Goal: Communication & Community: Answer question/provide support

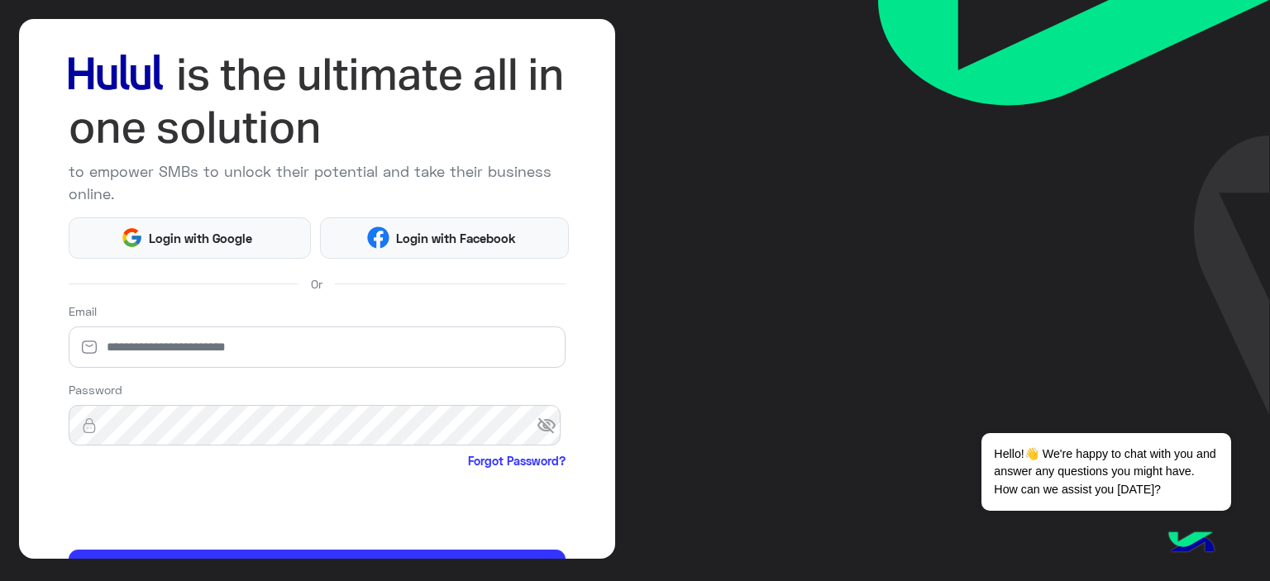
scroll to position [162, 0]
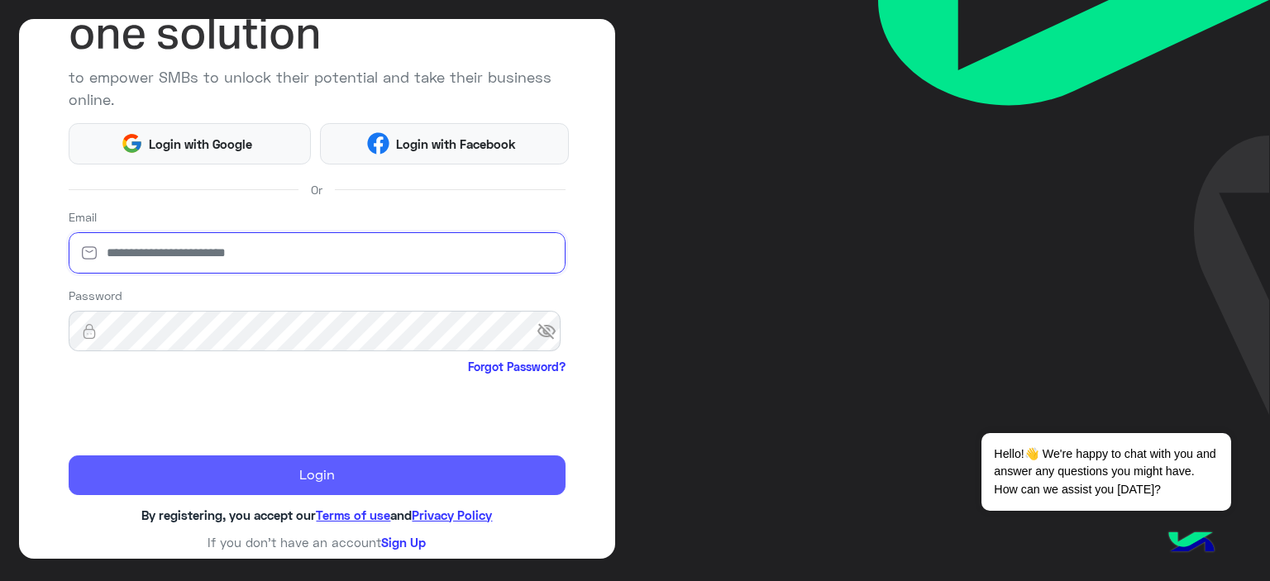
type input "**********"
click at [369, 485] on button "Login" at bounding box center [318, 476] width 498 height 40
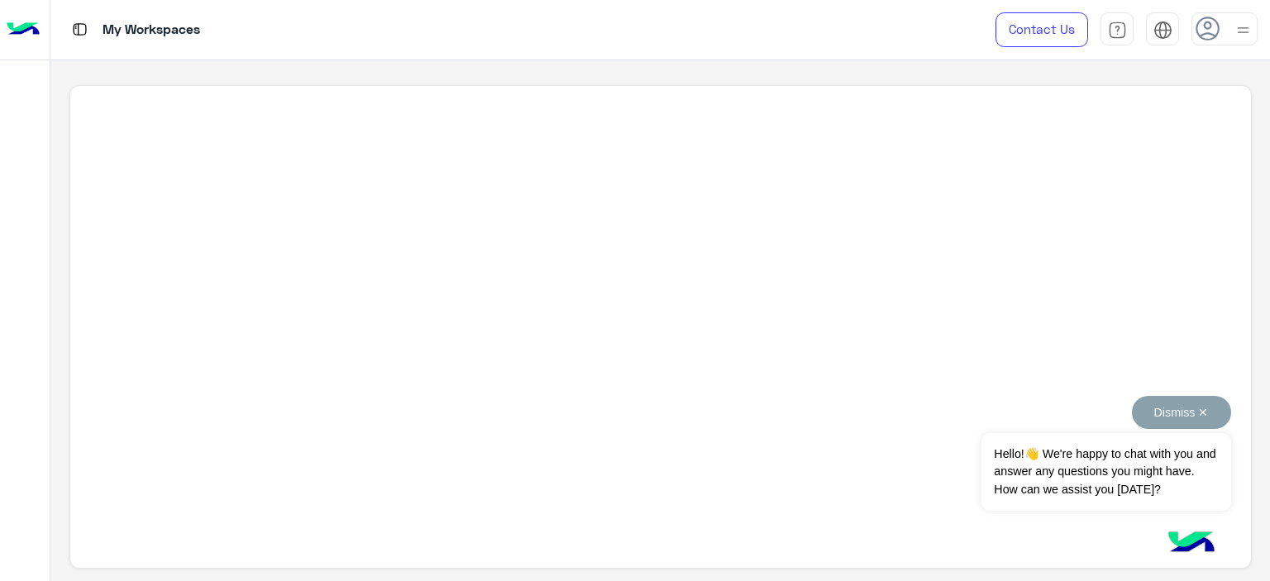
click at [1207, 414] on button "Dismiss ✕" at bounding box center [1181, 412] width 99 height 33
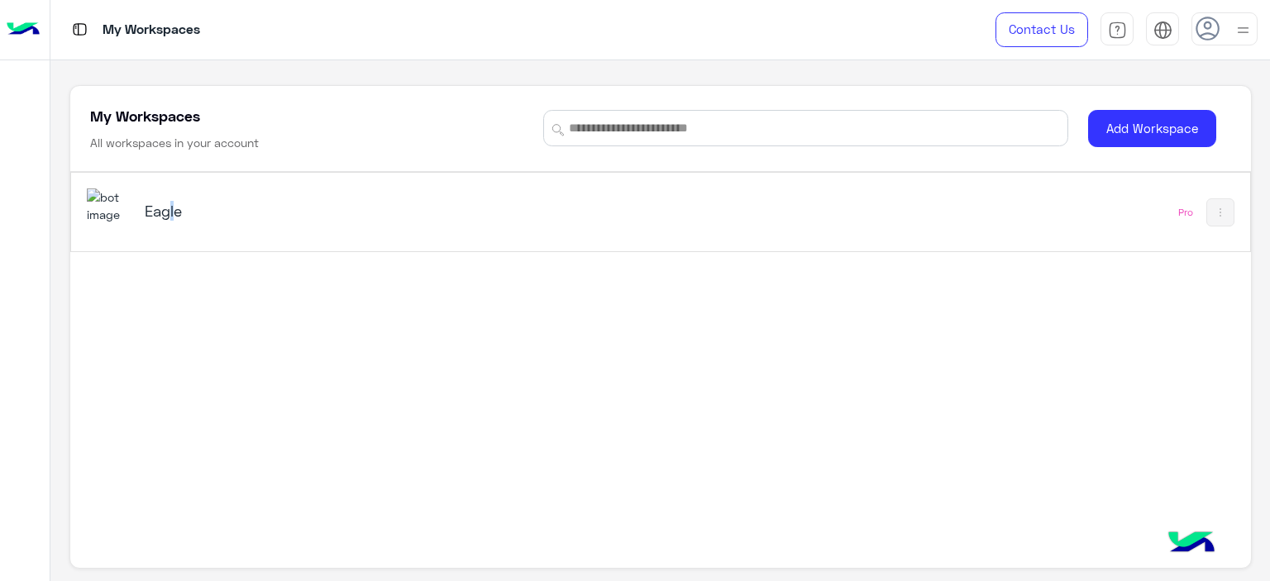
click at [165, 219] on h5 "Eagle" at bounding box center [351, 211] width 413 height 20
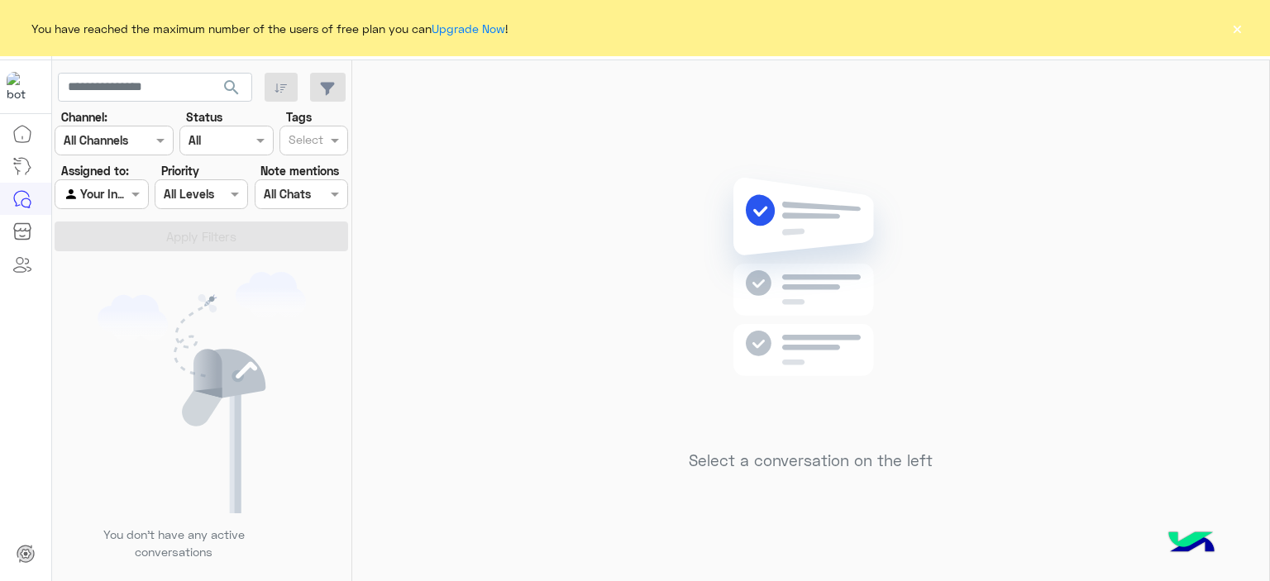
click at [1254, 19] on div "You have reached the maximum number of the users of free plan you can Upgrade N…" at bounding box center [635, 28] width 1270 height 56
drag, startPoint x: 1247, startPoint y: 19, endPoint x: 1231, endPoint y: 29, distance: 18.6
click at [1246, 20] on div "You have reached the maximum number of the users of free plan you can Upgrade N…" at bounding box center [635, 28] width 1270 height 56
click at [1231, 29] on button "×" at bounding box center [1237, 28] width 17 height 17
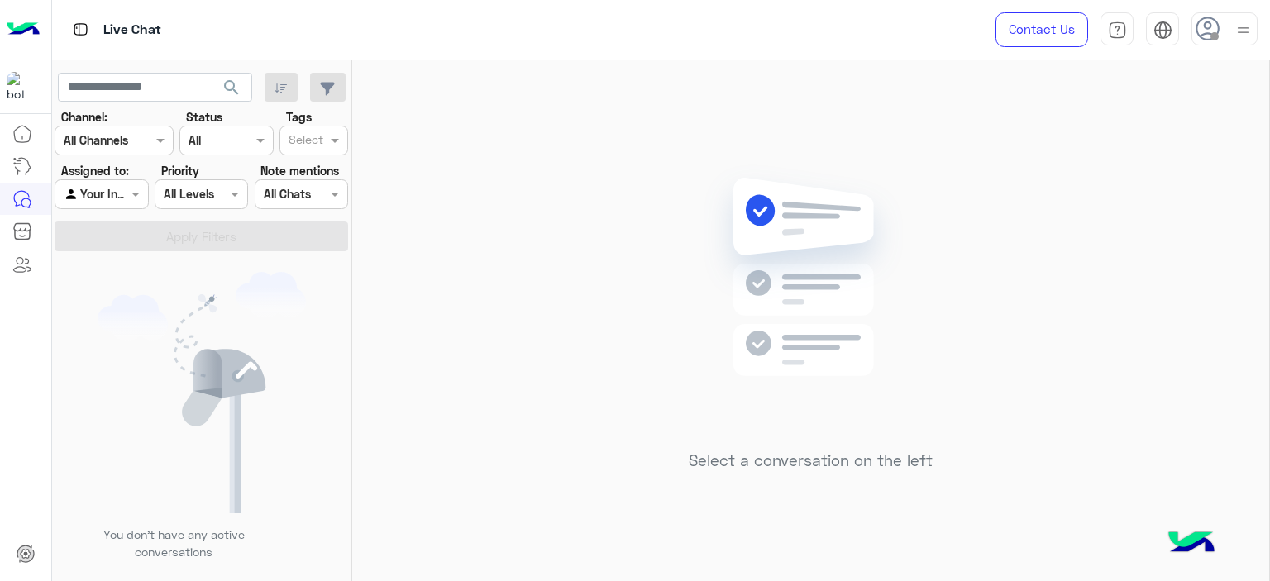
click at [1201, 36] on use at bounding box center [1208, 29] width 24 height 24
click at [1144, 129] on label "Online" at bounding box center [1154, 127] width 180 height 30
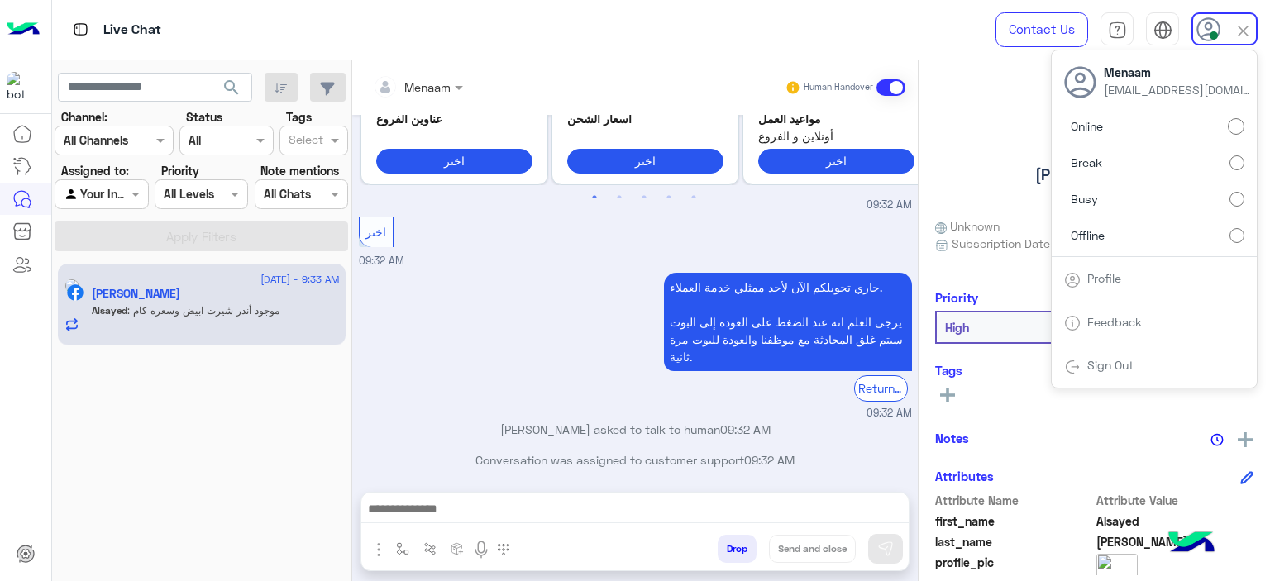
scroll to position [1048, 0]
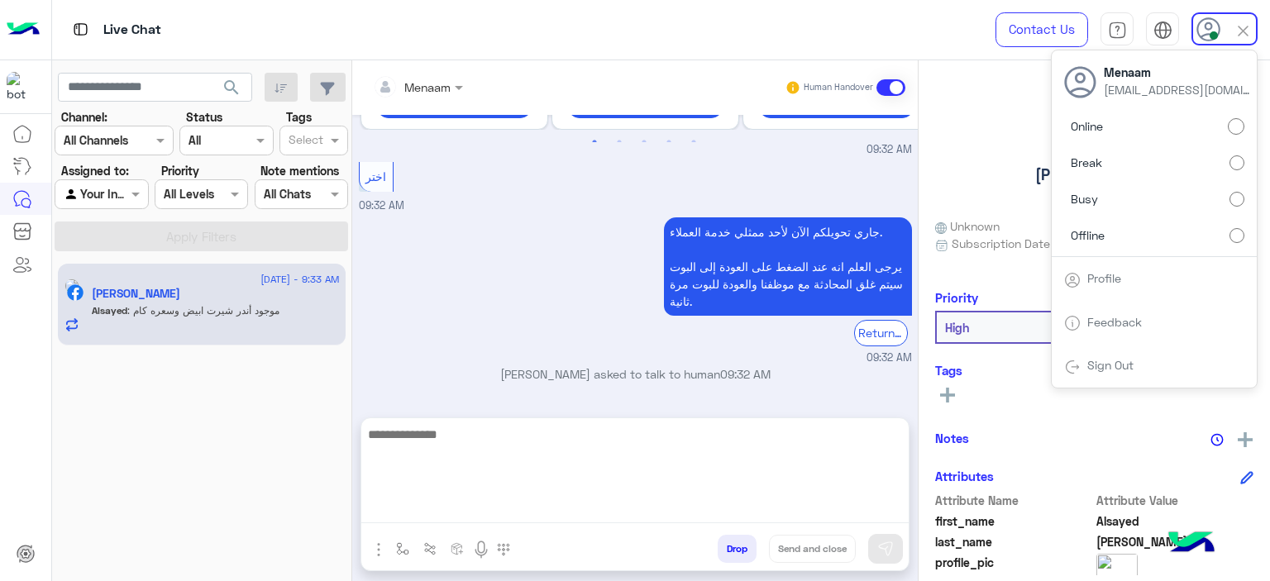
click at [468, 512] on textarea at bounding box center [634, 473] width 547 height 99
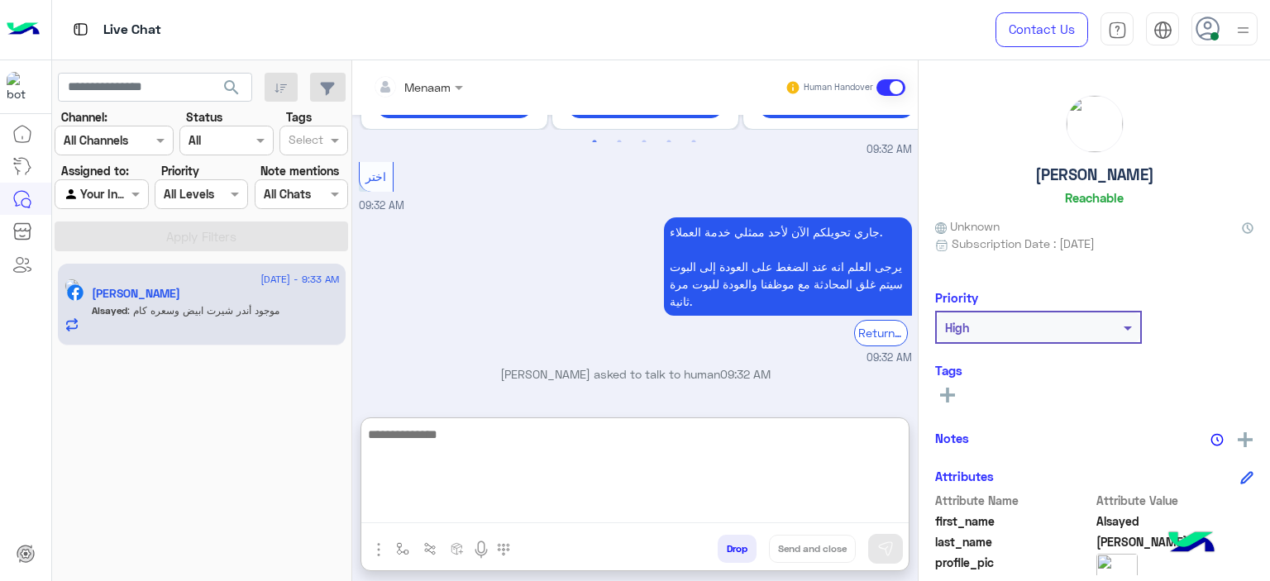
scroll to position [1122, 0]
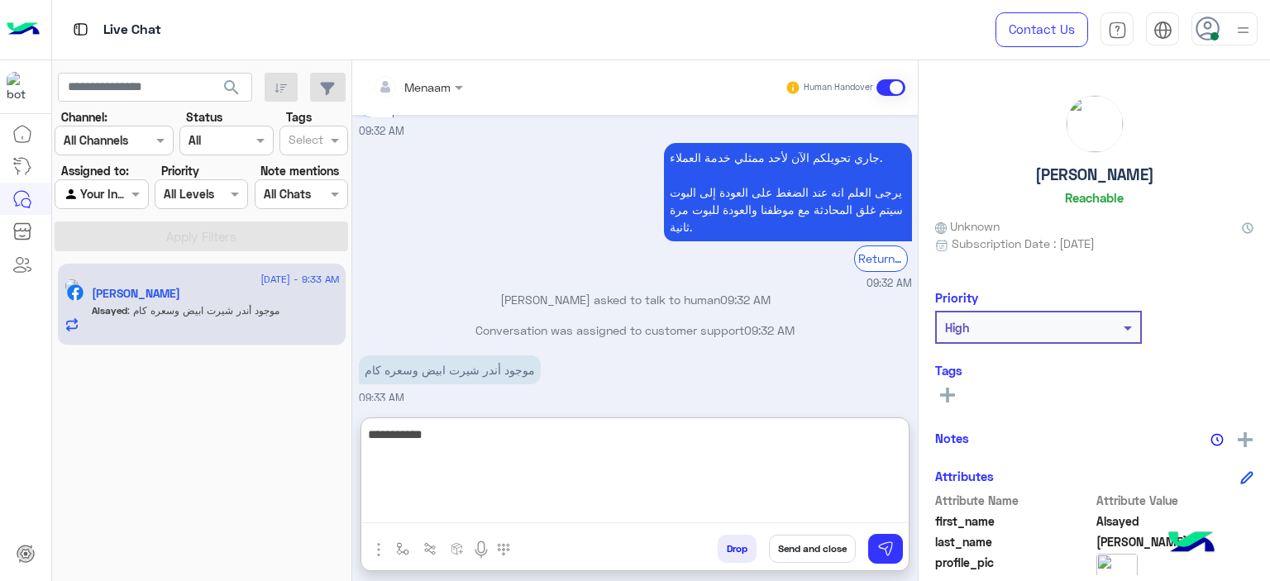
type textarea "**********"
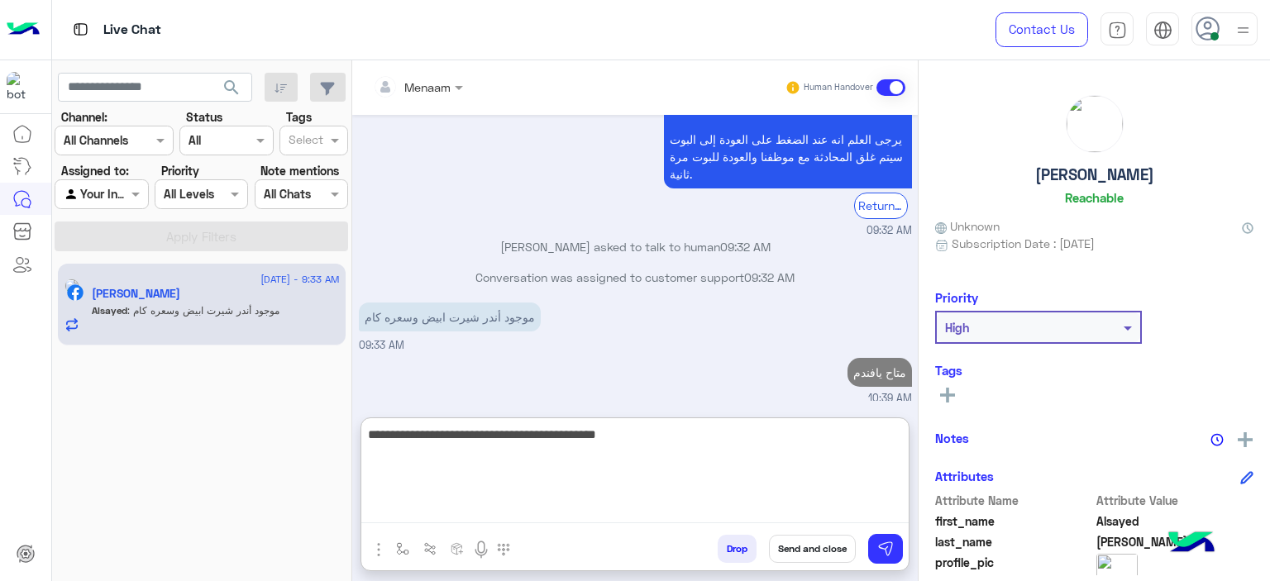
scroll to position [1205, 0]
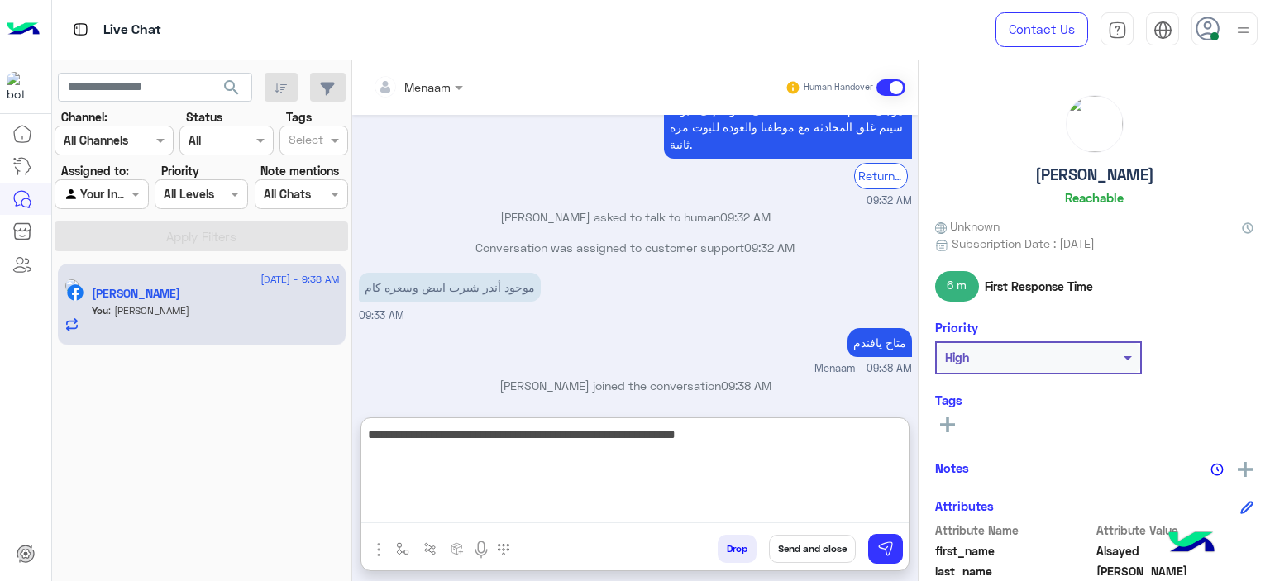
type textarea "**********"
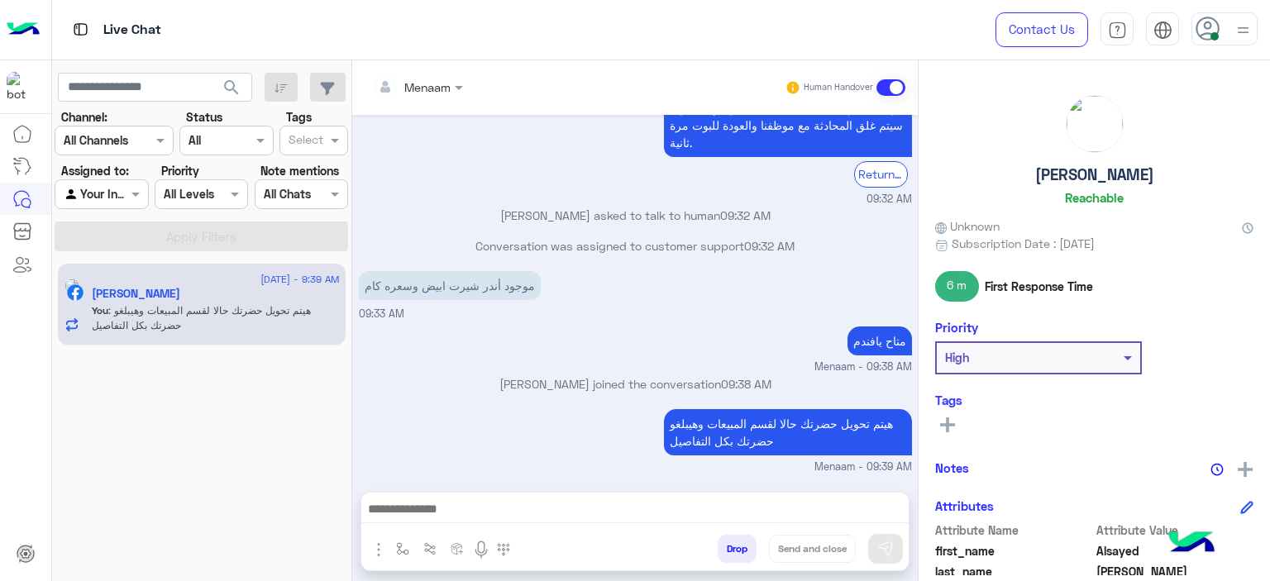
click at [1054, 174] on h5 "Alsayed Mohamed" at bounding box center [1094, 174] width 119 height 19
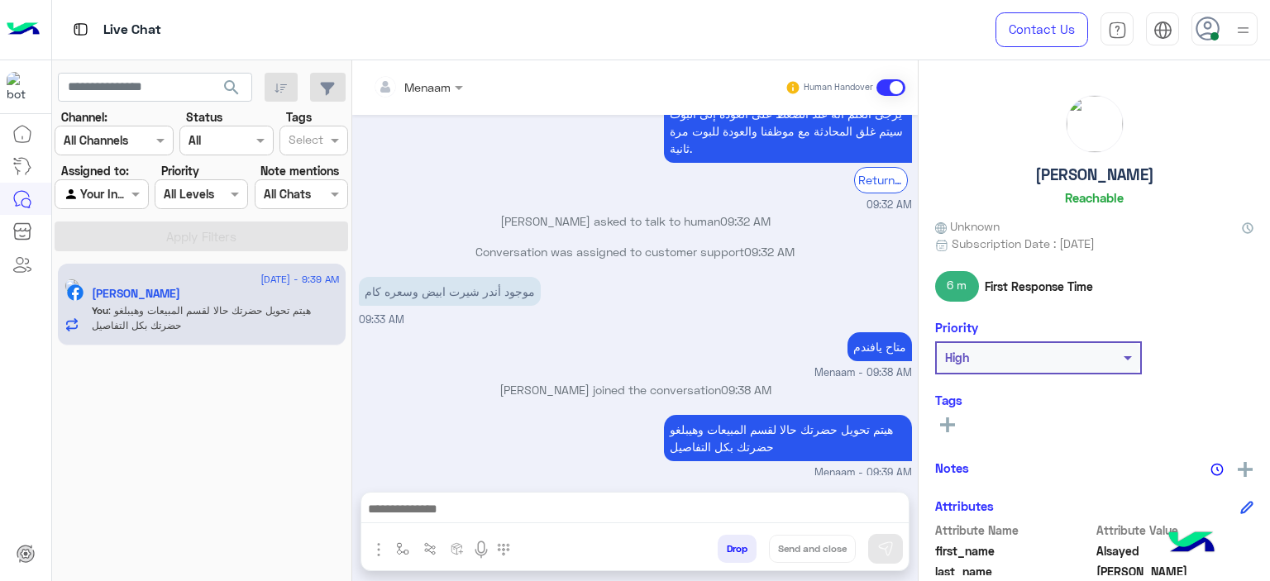
click at [1054, 174] on h5 "Alsayed Mohamed" at bounding box center [1094, 174] width 119 height 19
copy h5 "Alsayed Mohamed"
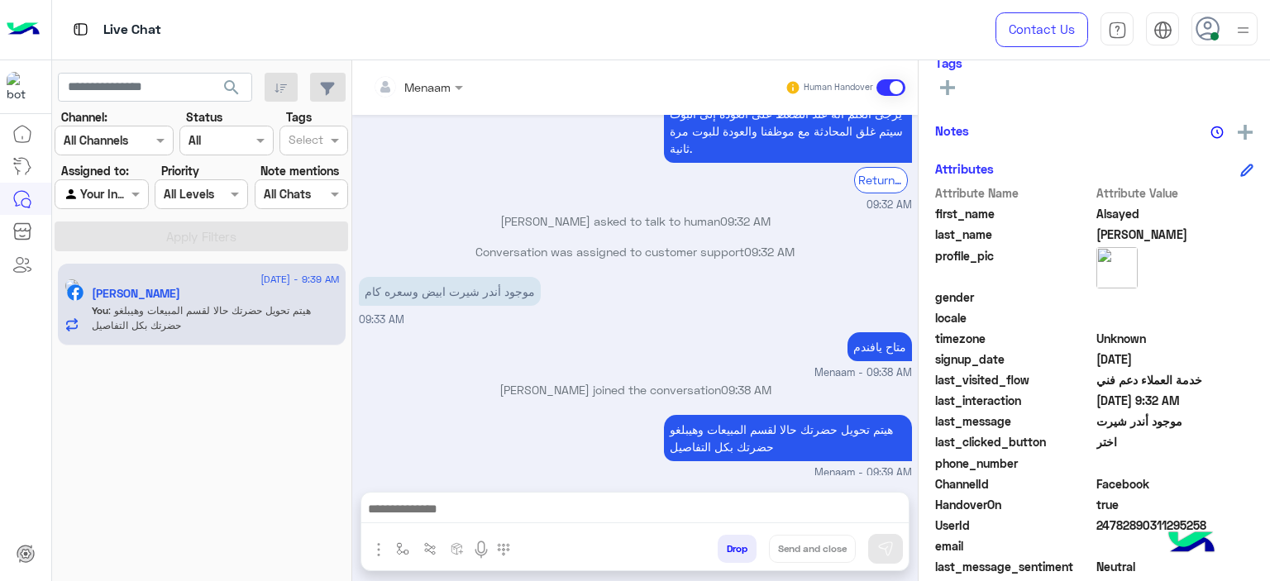
scroll to position [377, 0]
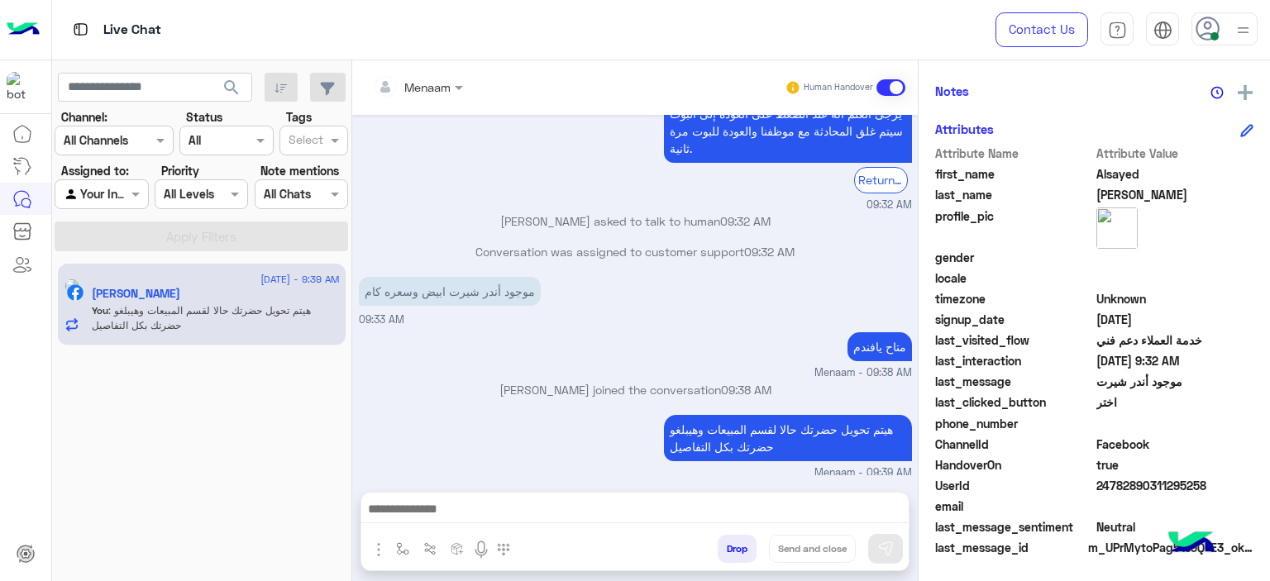
click at [1137, 482] on span "24782890311295258" at bounding box center [1175, 485] width 158 height 17
copy span "24782890311295258"
click at [438, 92] on div at bounding box center [418, 86] width 107 height 19
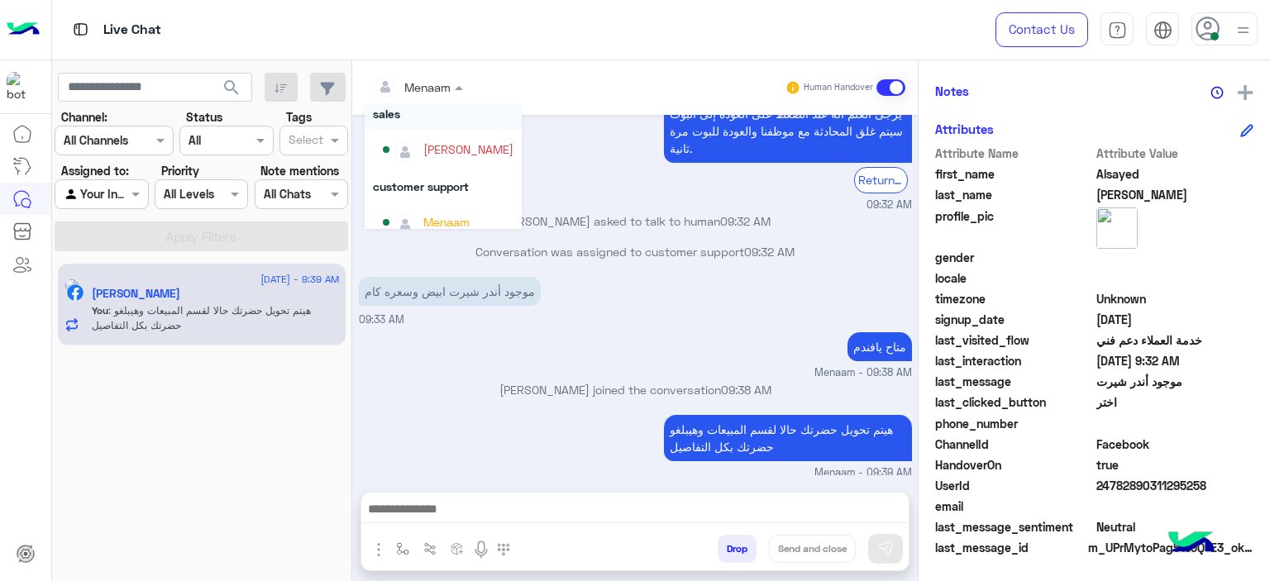
scroll to position [106, 0]
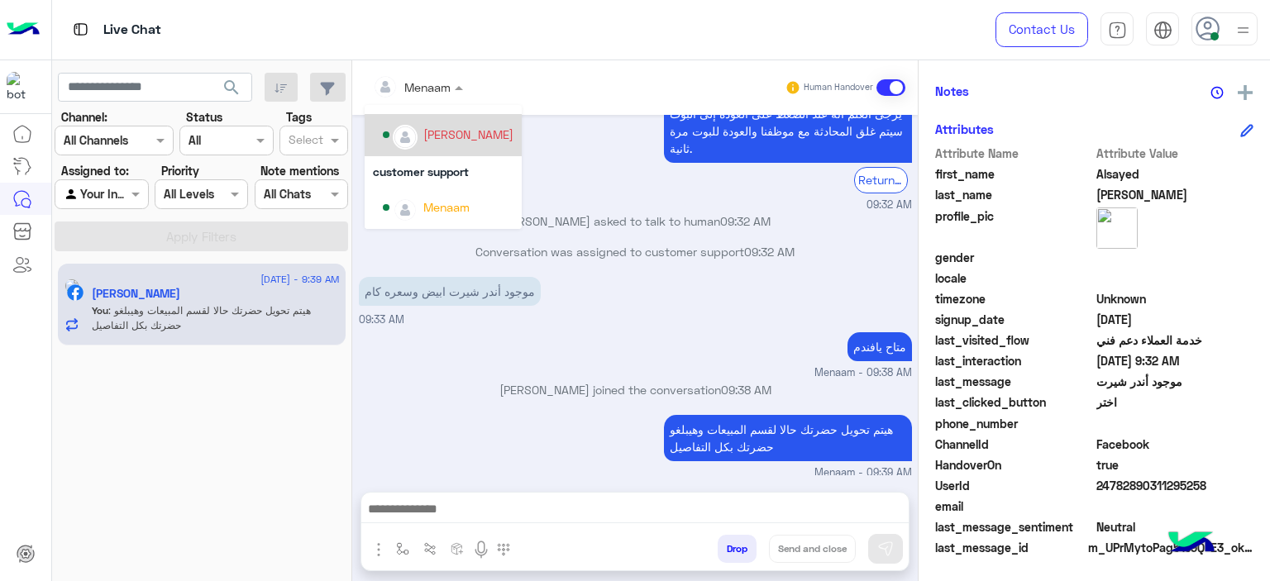
click at [447, 145] on div "mohamed ahmed" at bounding box center [448, 135] width 131 height 29
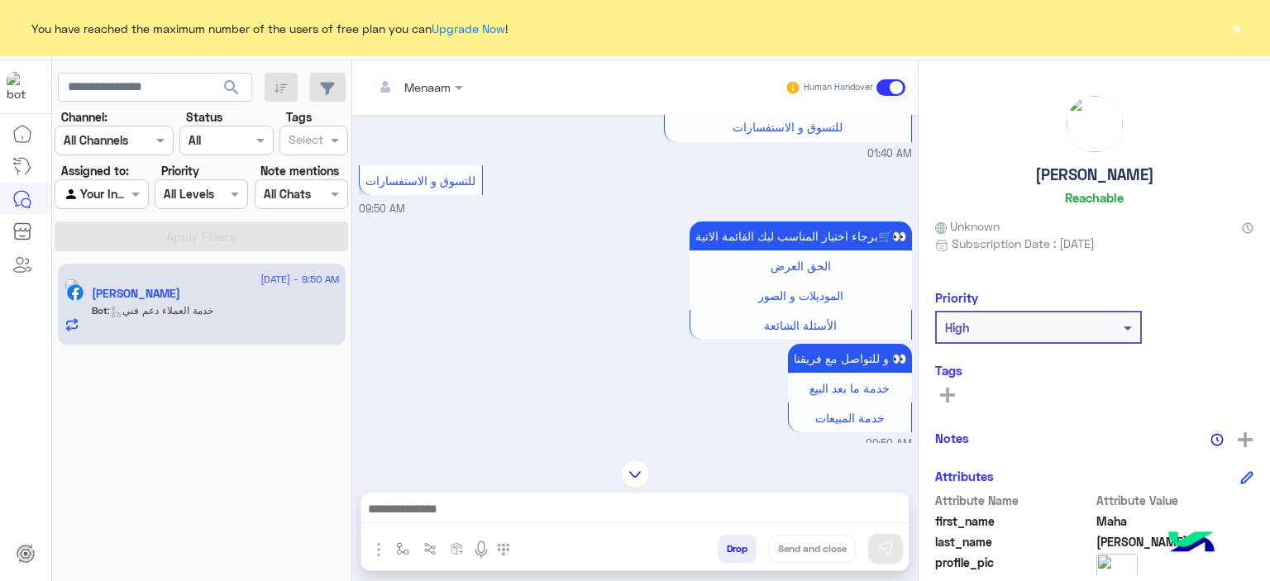
scroll to position [1136, 0]
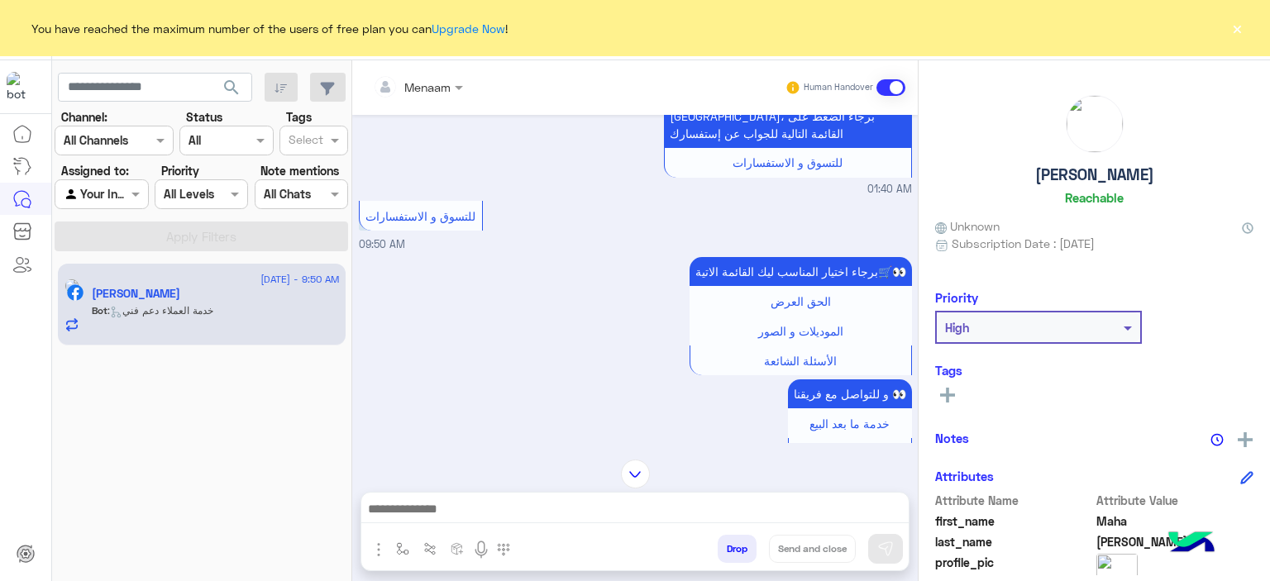
click at [1236, 23] on button "×" at bounding box center [1237, 28] width 17 height 17
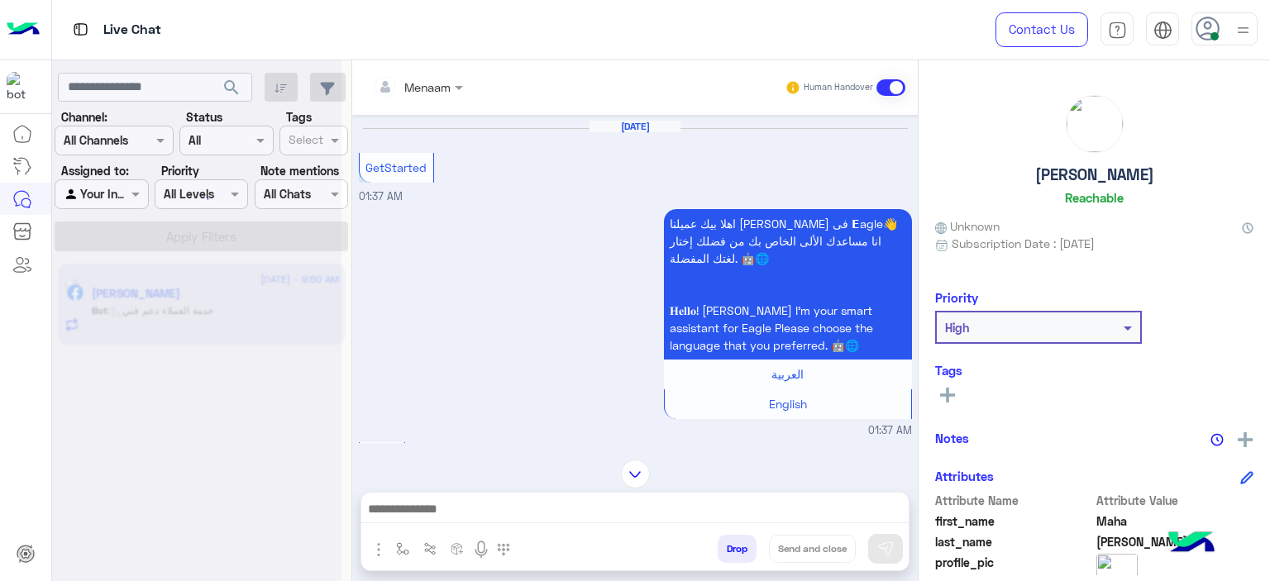
scroll to position [0, 0]
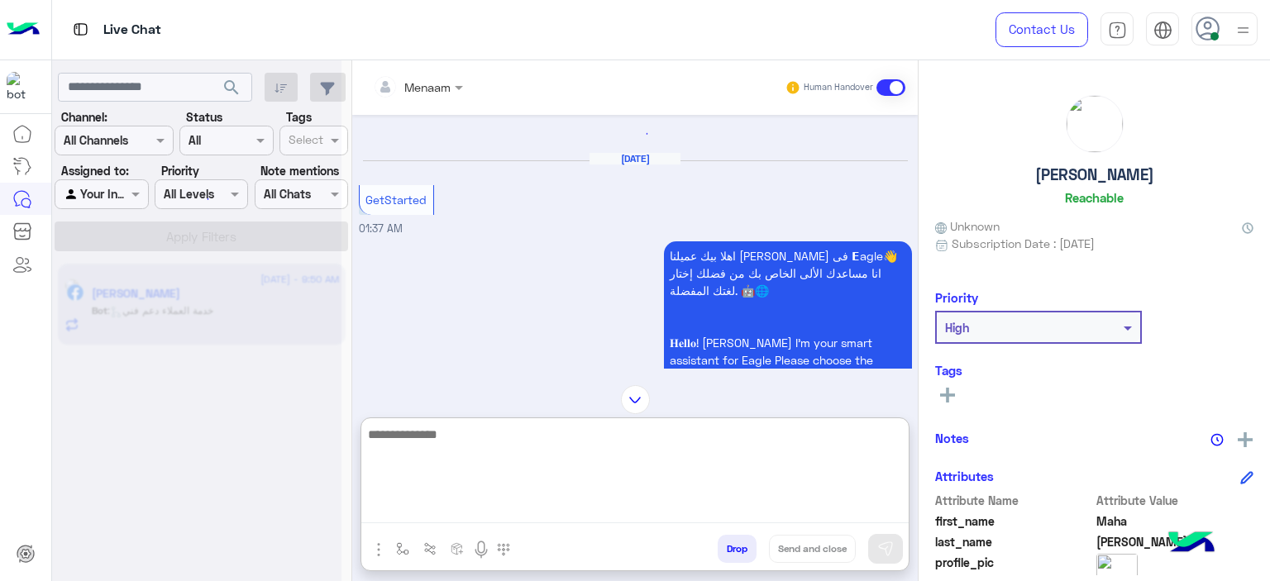
click at [437, 515] on textarea at bounding box center [634, 473] width 547 height 99
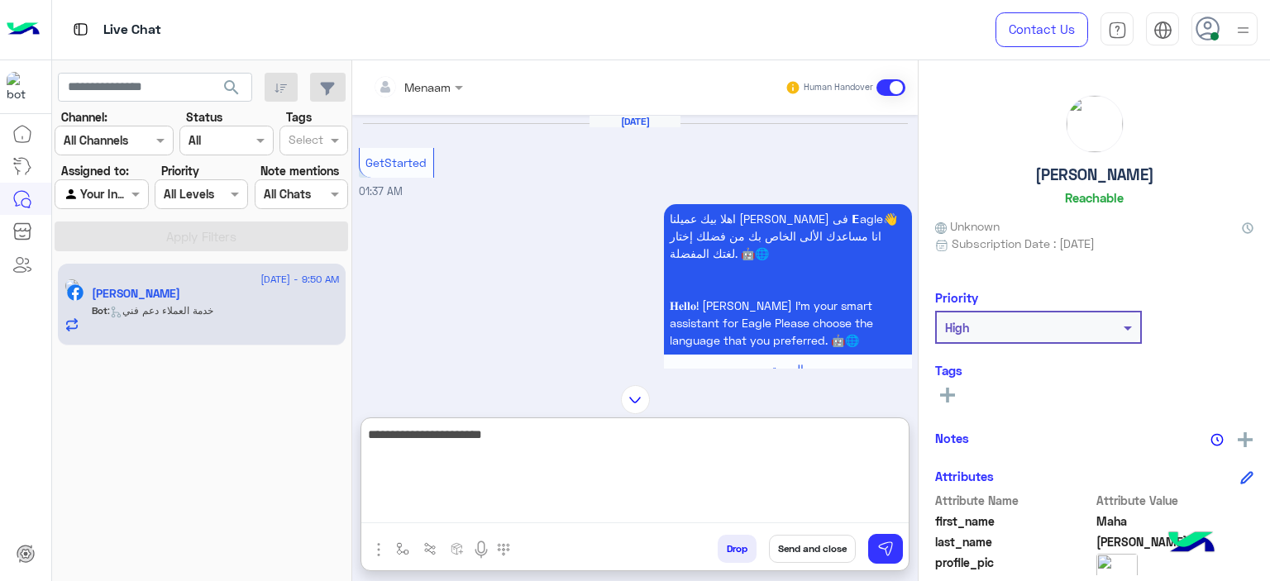
type textarea "**********"
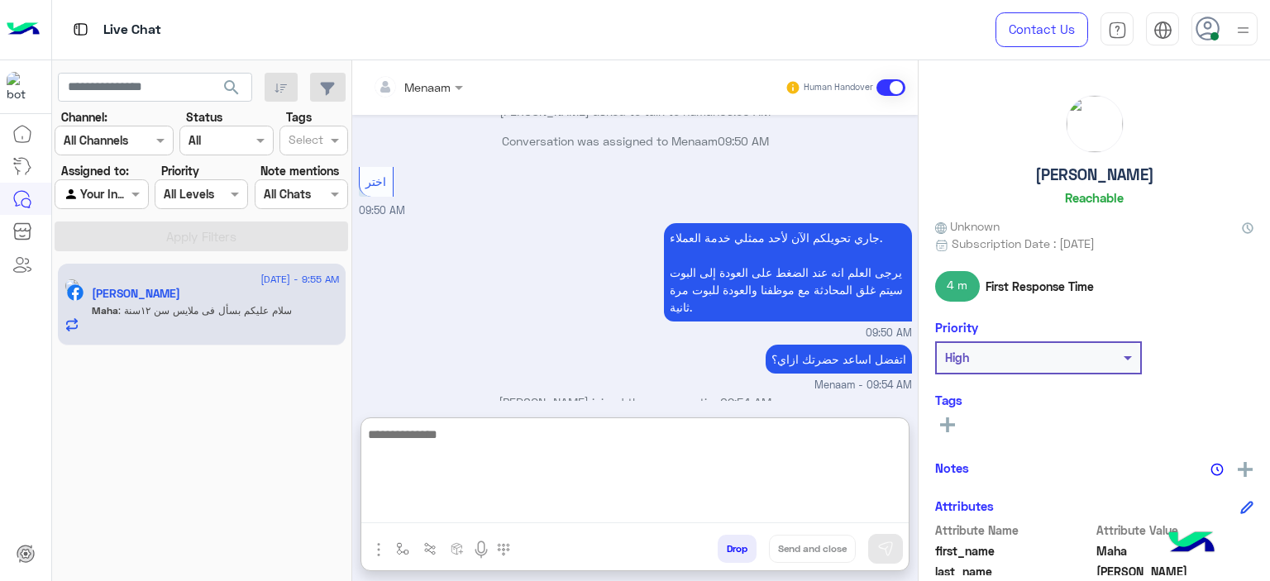
scroll to position [2010, 0]
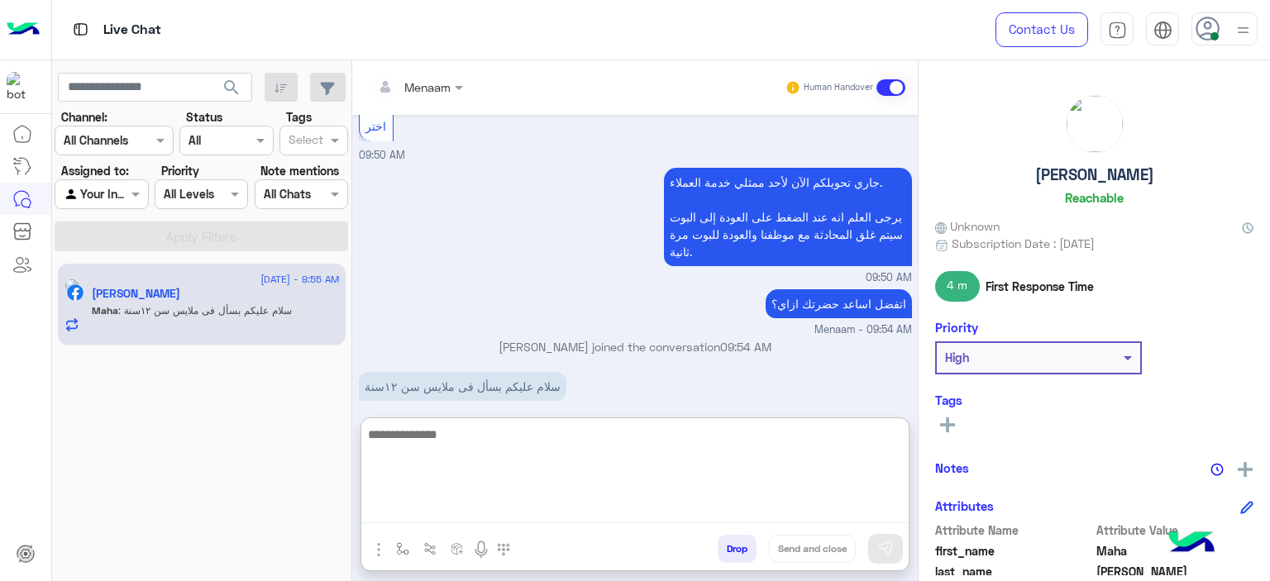
click at [451, 455] on textarea at bounding box center [634, 473] width 547 height 99
type textarea "*"
type textarea "**********"
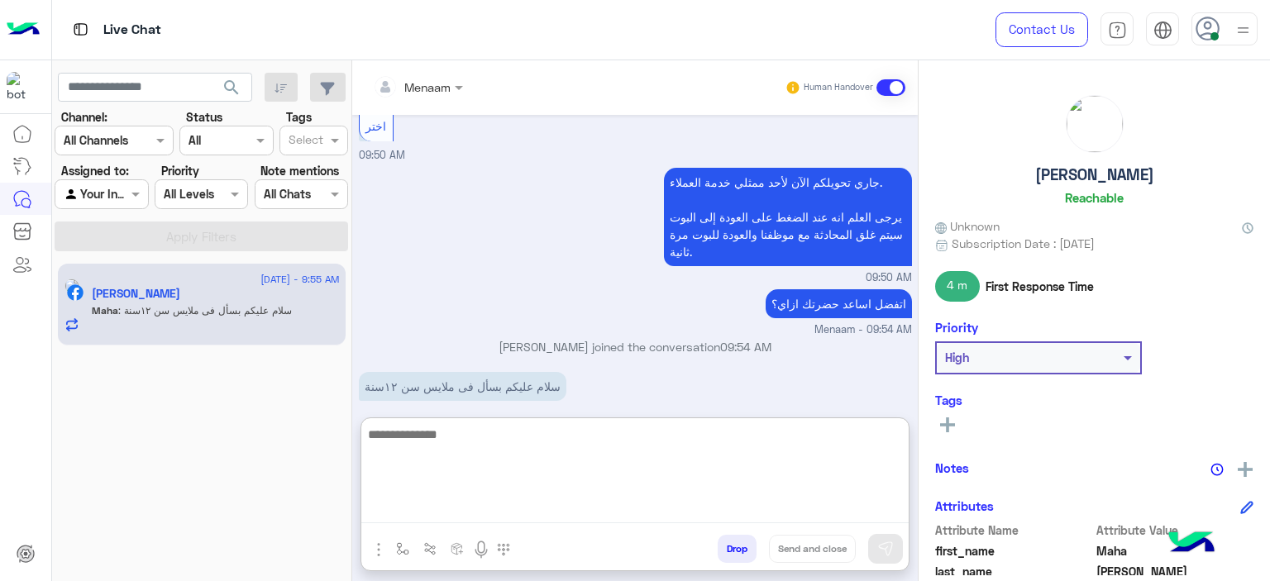
scroll to position [2063, 0]
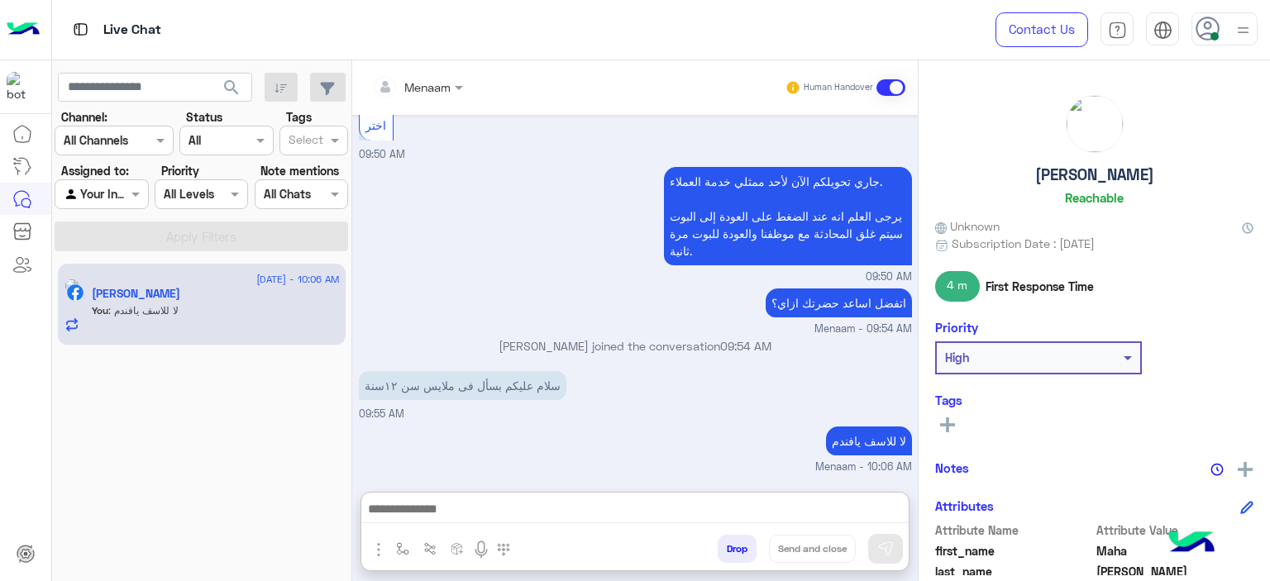
click at [1060, 196] on div "Maha Abd El Hamid Reachable" at bounding box center [1094, 153] width 318 height 117
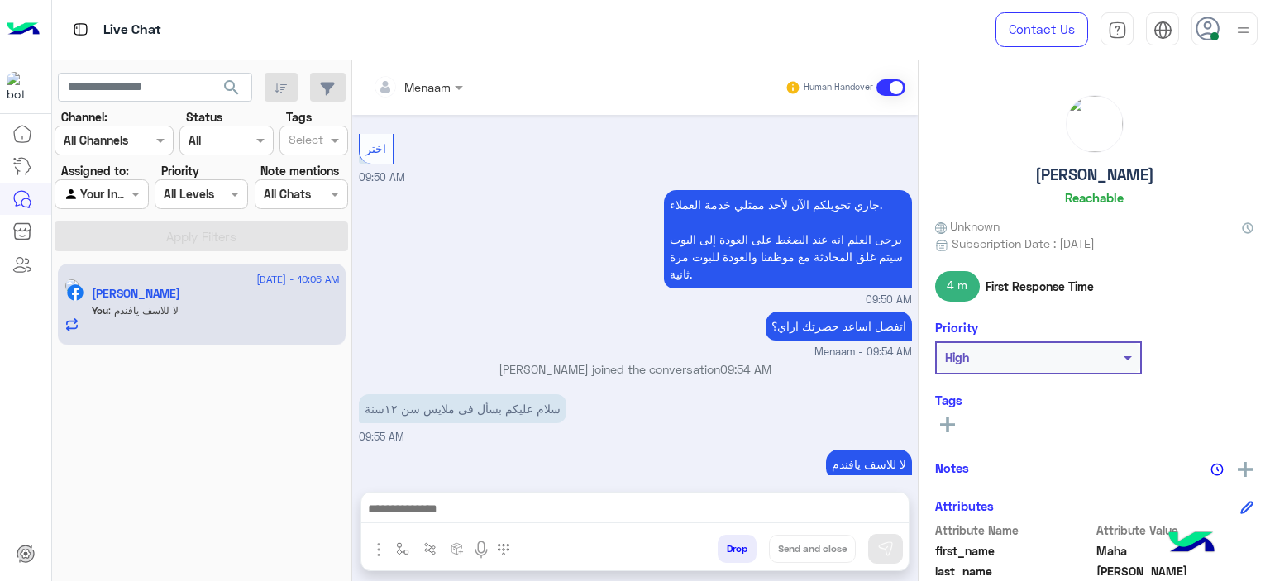
click at [1044, 178] on h5 "Maha Abd El Hamid" at bounding box center [1094, 174] width 119 height 19
copy h5 "Maha Abd El Hamid"
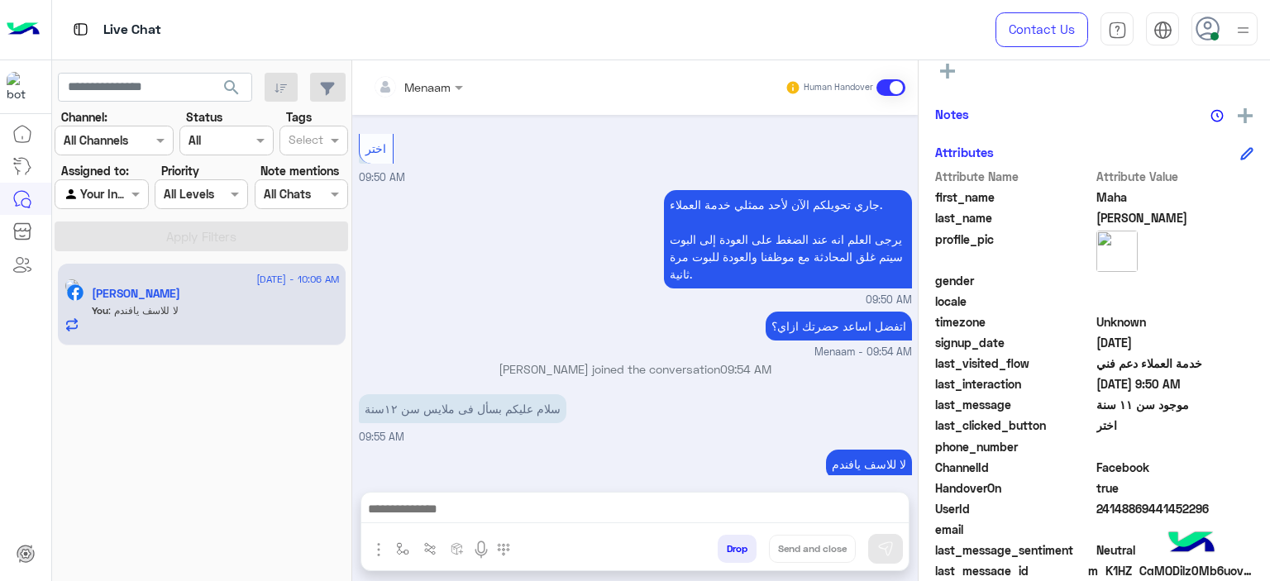
scroll to position [377, 0]
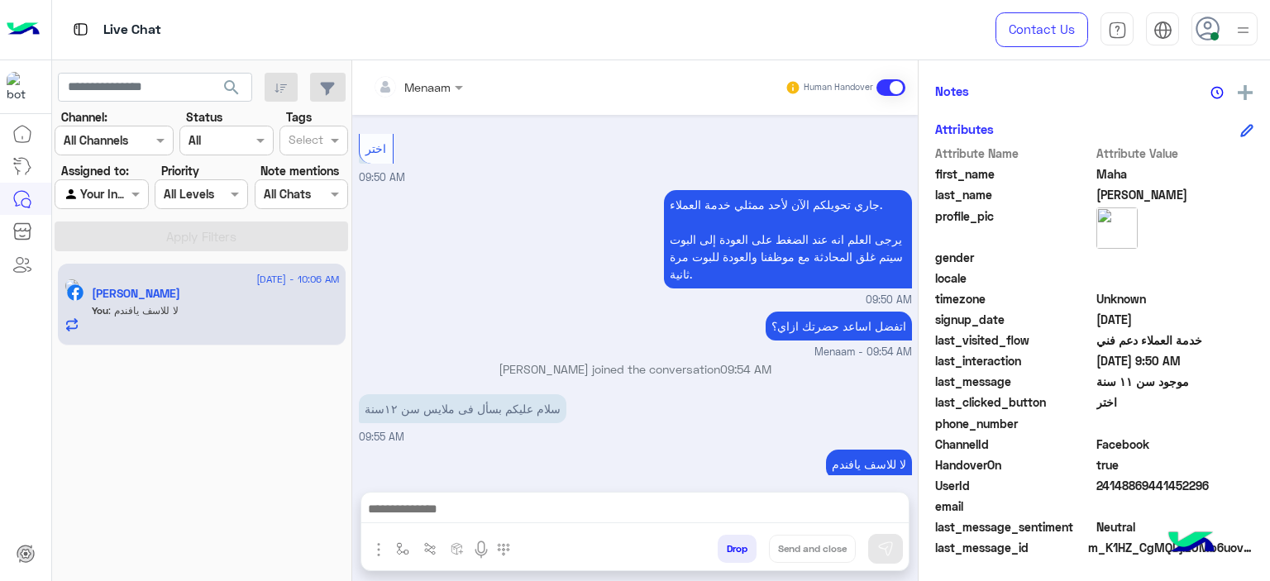
click at [1106, 488] on span "24148869441452296" at bounding box center [1175, 485] width 158 height 17
copy span "24148869441452296"
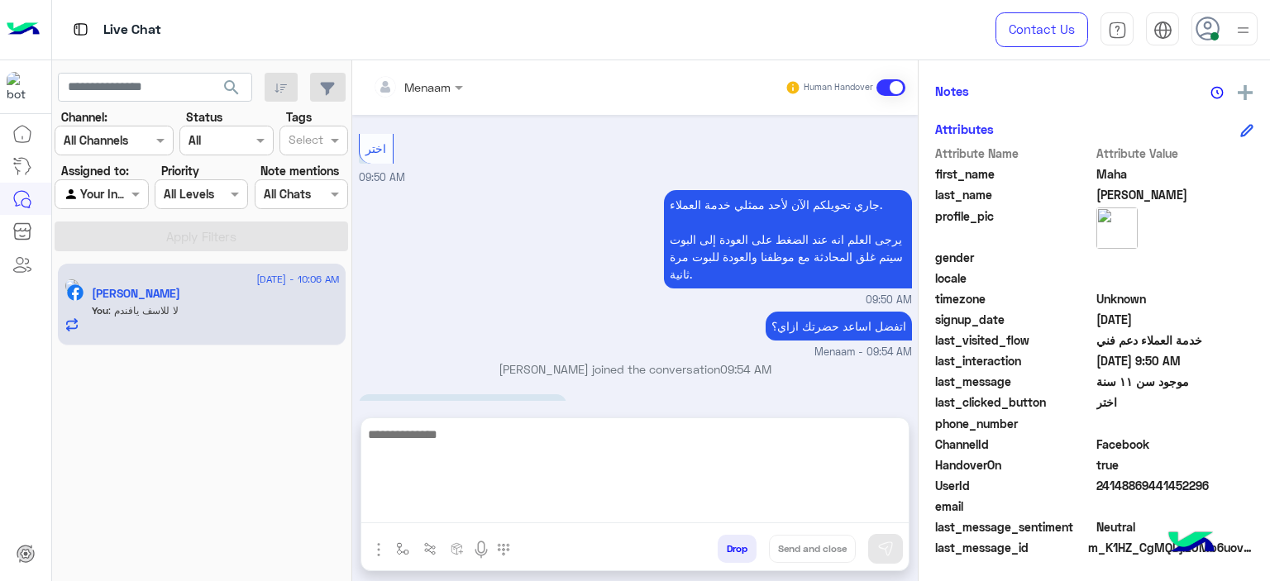
click at [467, 500] on textarea at bounding box center [634, 473] width 547 height 99
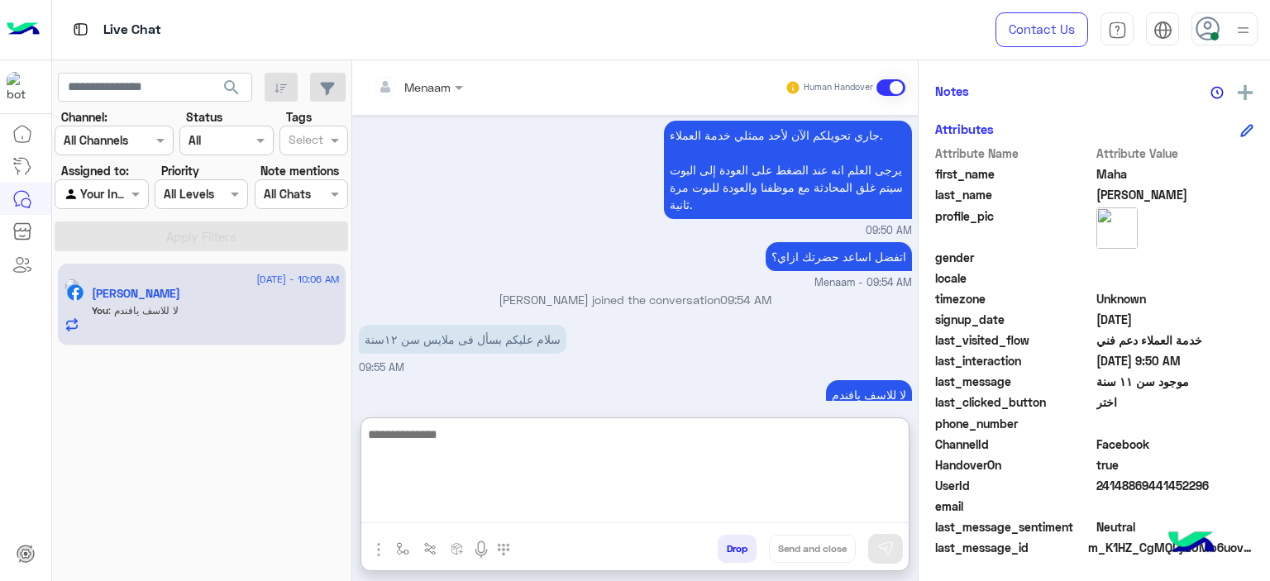
scroll to position [2063, 0]
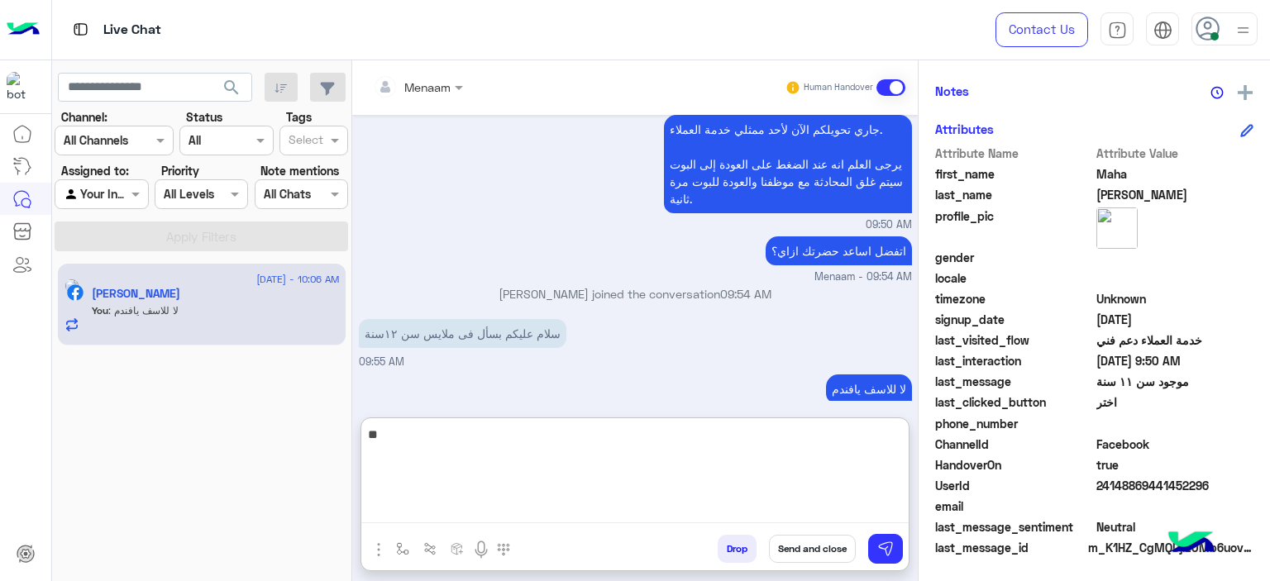
type textarea "*"
type textarea "**********"
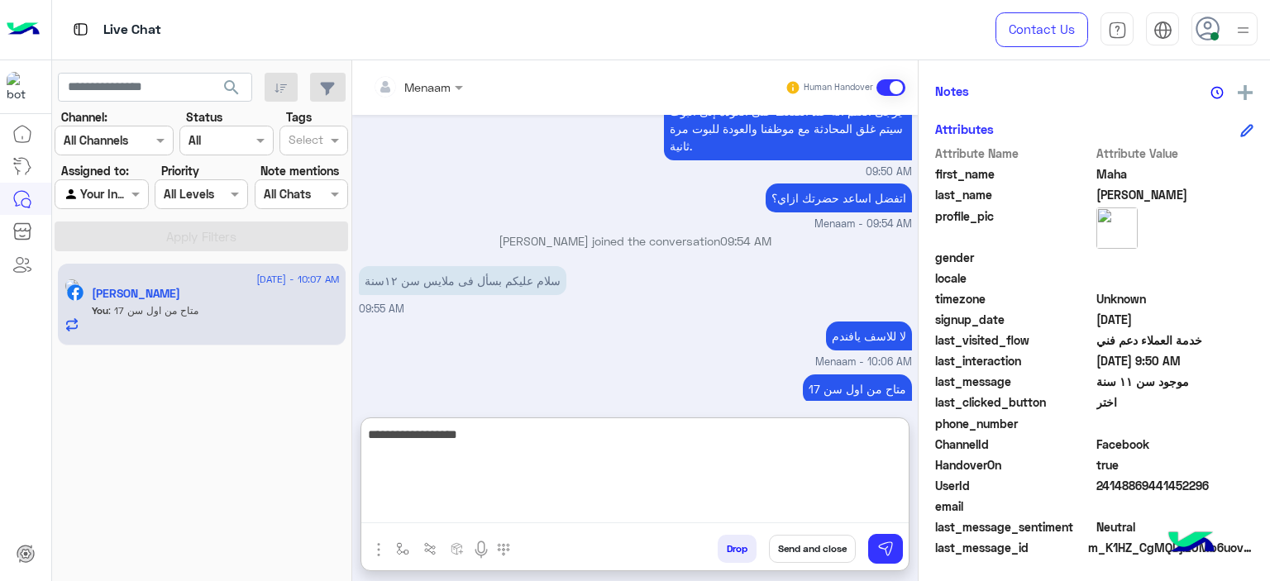
type textarea "**********"
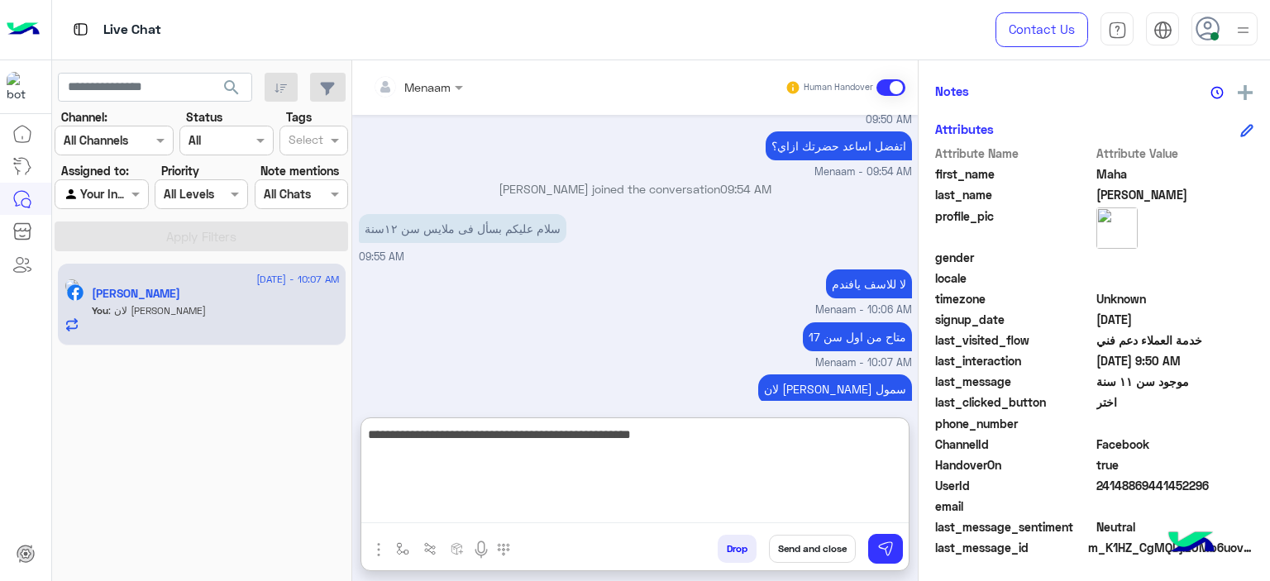
type textarea "**********"
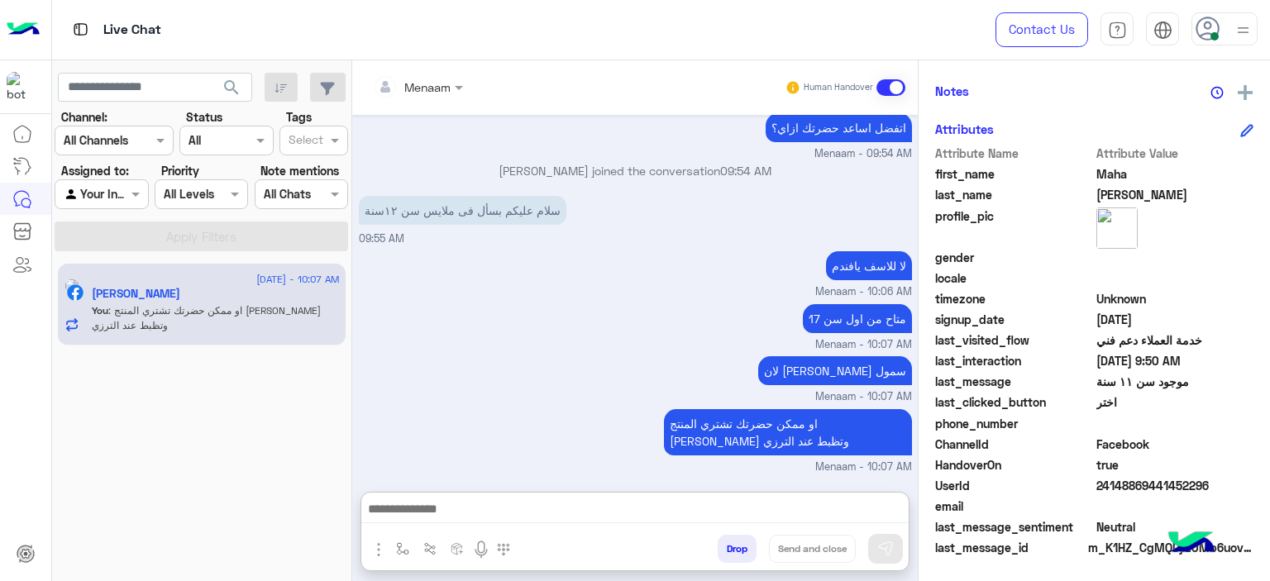
click at [1115, 489] on span "24148869441452296" at bounding box center [1175, 485] width 158 height 17
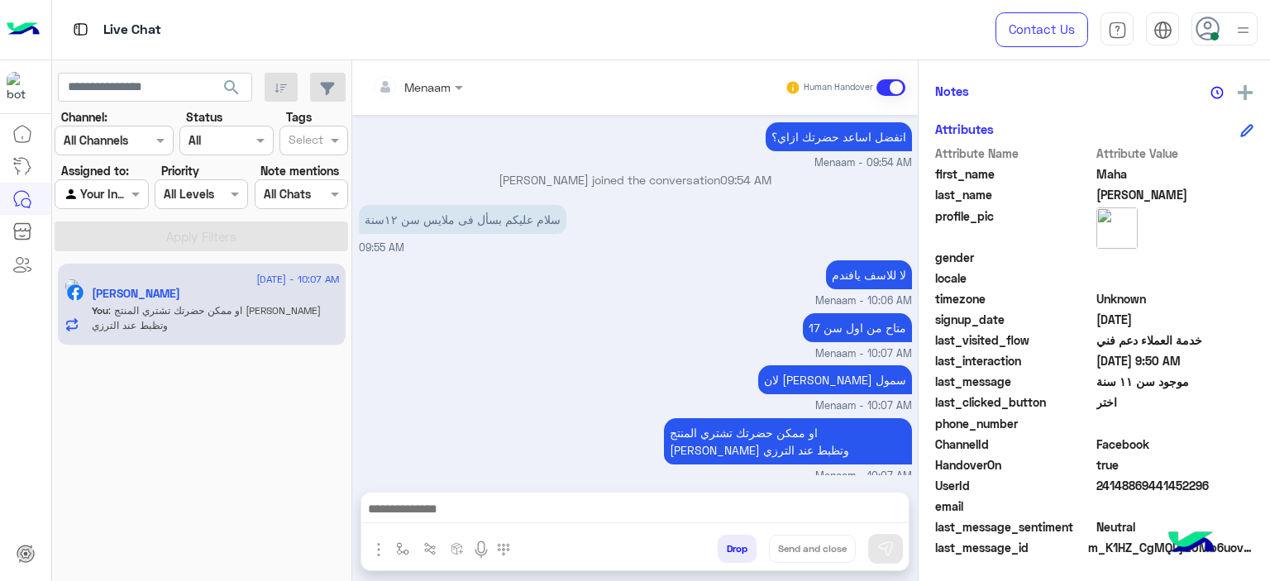
click at [1115, 489] on span "24148869441452296" at bounding box center [1175, 485] width 158 height 17
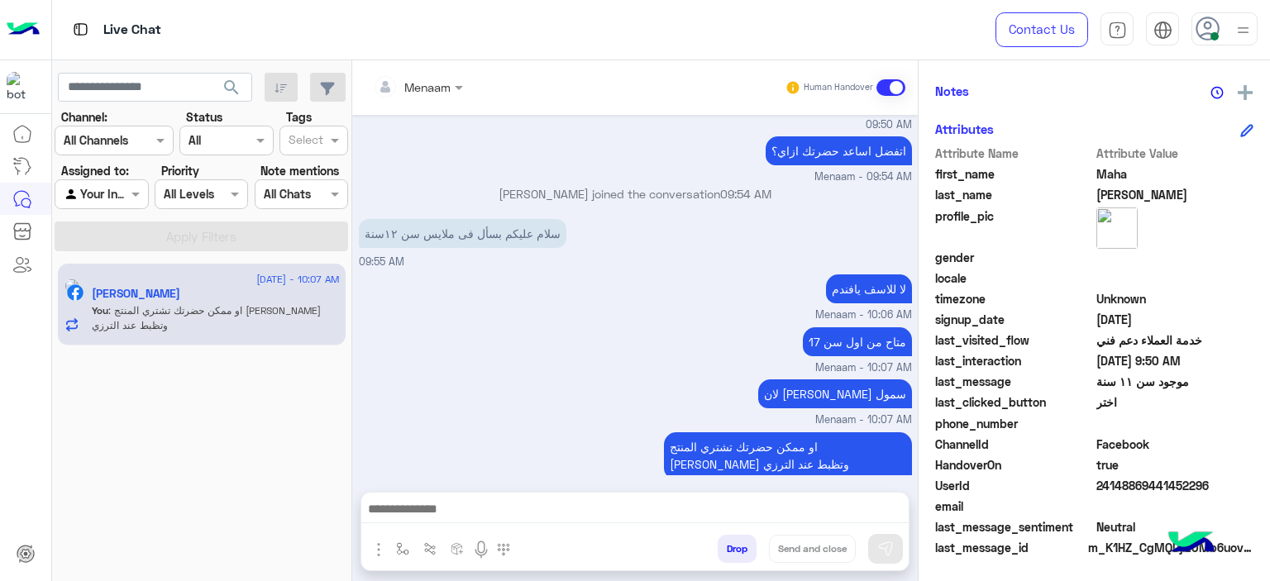
click at [1115, 489] on span "24148869441452296" at bounding box center [1175, 485] width 158 height 17
copy span "24148869441452296"
click at [435, 65] on div "Menaam Human Handover" at bounding box center [635, 87] width 566 height 55
click at [451, 102] on div "Menaam Human Handover" at bounding box center [635, 87] width 566 height 55
click at [447, 97] on div "Menaam" at bounding box center [412, 86] width 78 height 33
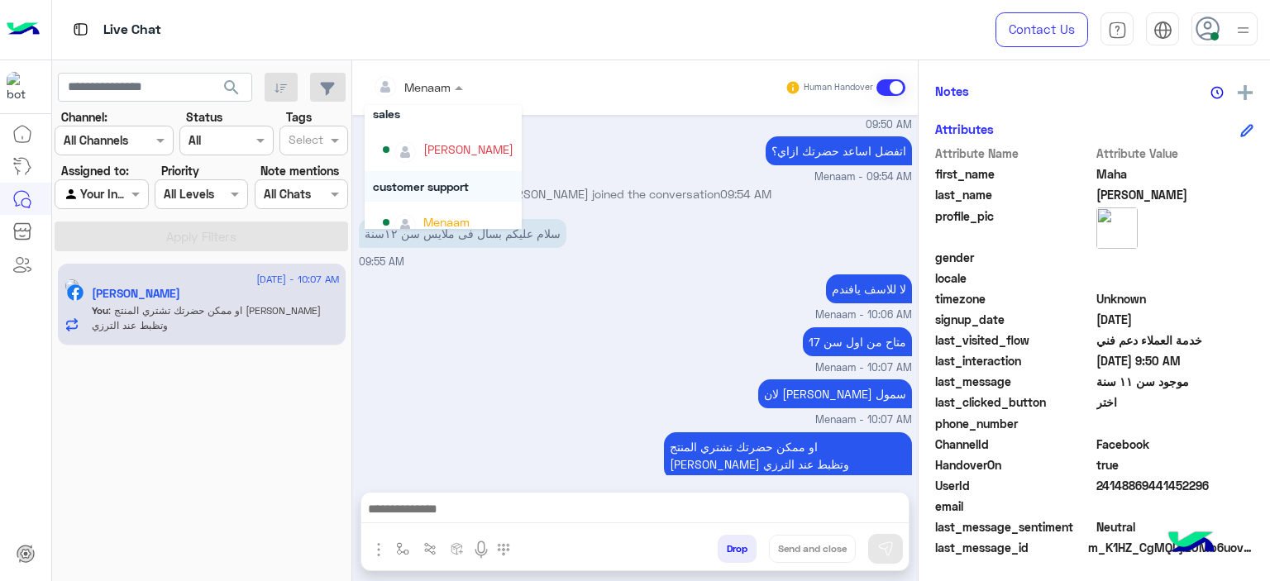
scroll to position [63, 0]
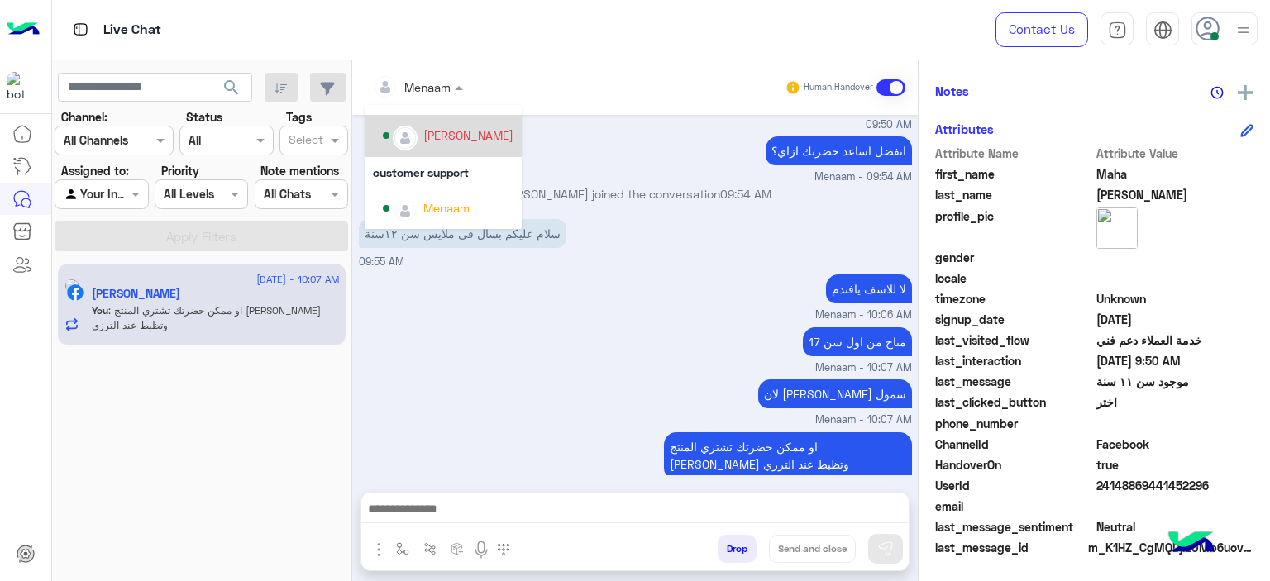
click at [442, 140] on div "mohamed ahmed" at bounding box center [468, 135] width 90 height 17
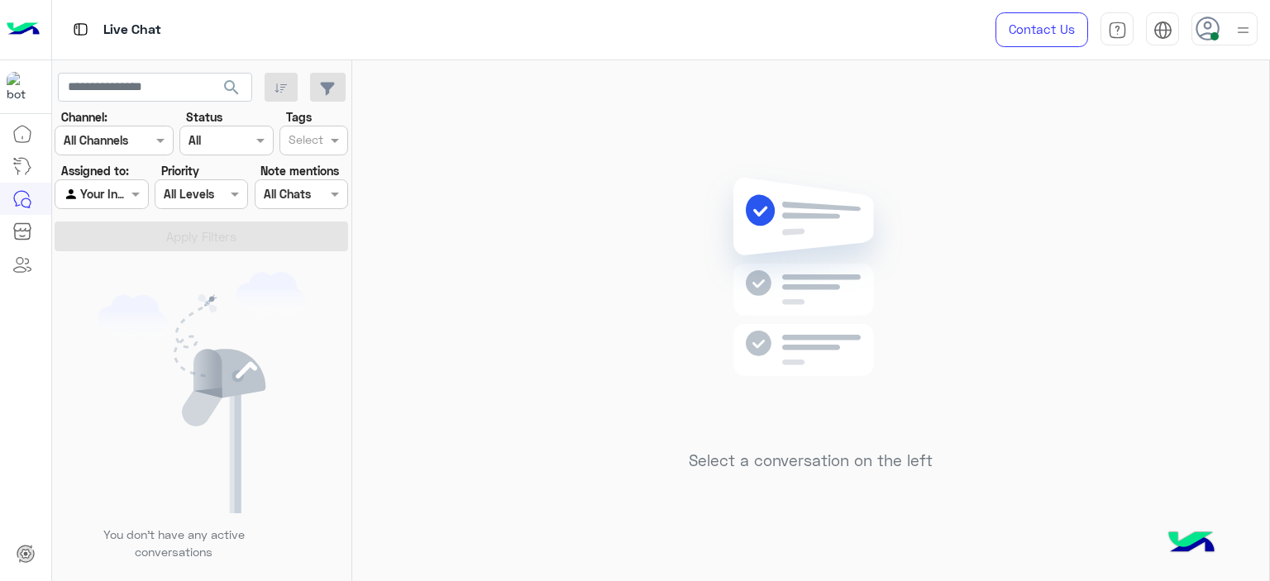
click at [1263, 31] on div "Contact Us Help Center عربي English" at bounding box center [1120, 30] width 299 height 60
click at [1237, 34] on img at bounding box center [1243, 30] width 21 height 21
click at [589, 172] on div "Select a conversation on the left" at bounding box center [810, 324] width 917 height 528
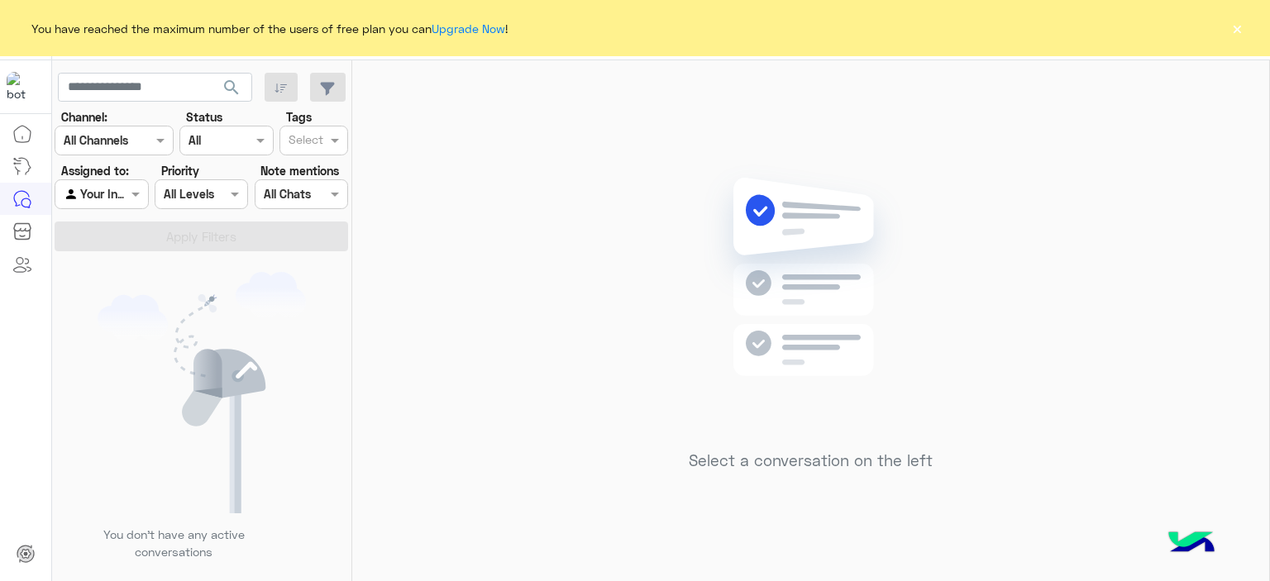
click at [1237, 24] on button "×" at bounding box center [1237, 28] width 17 height 17
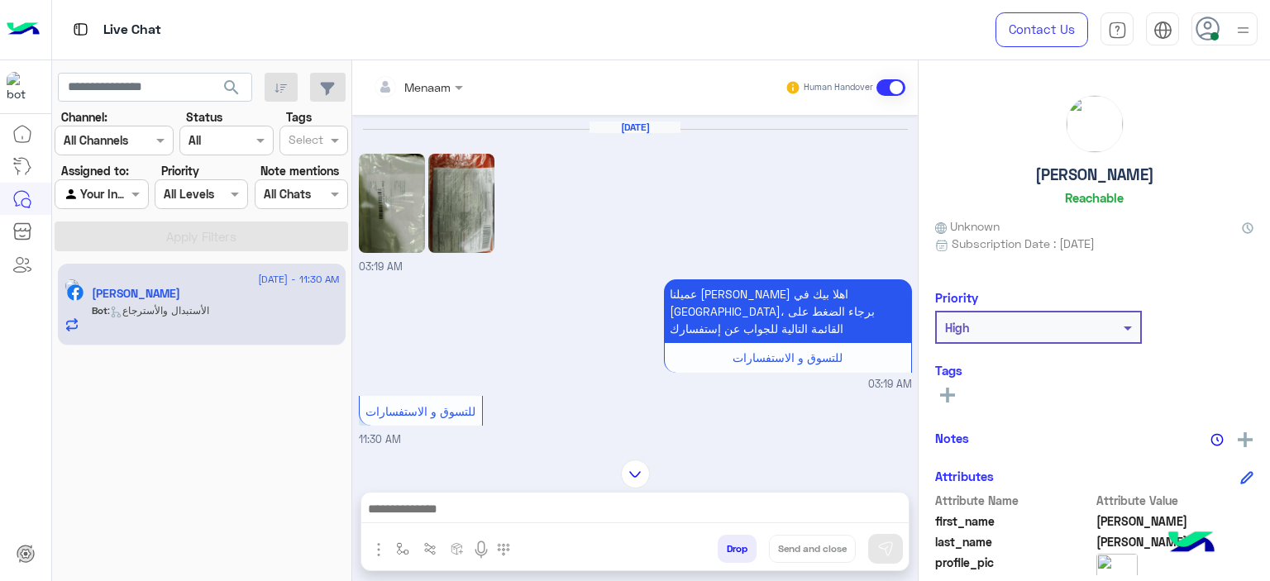
scroll to position [2751, 0]
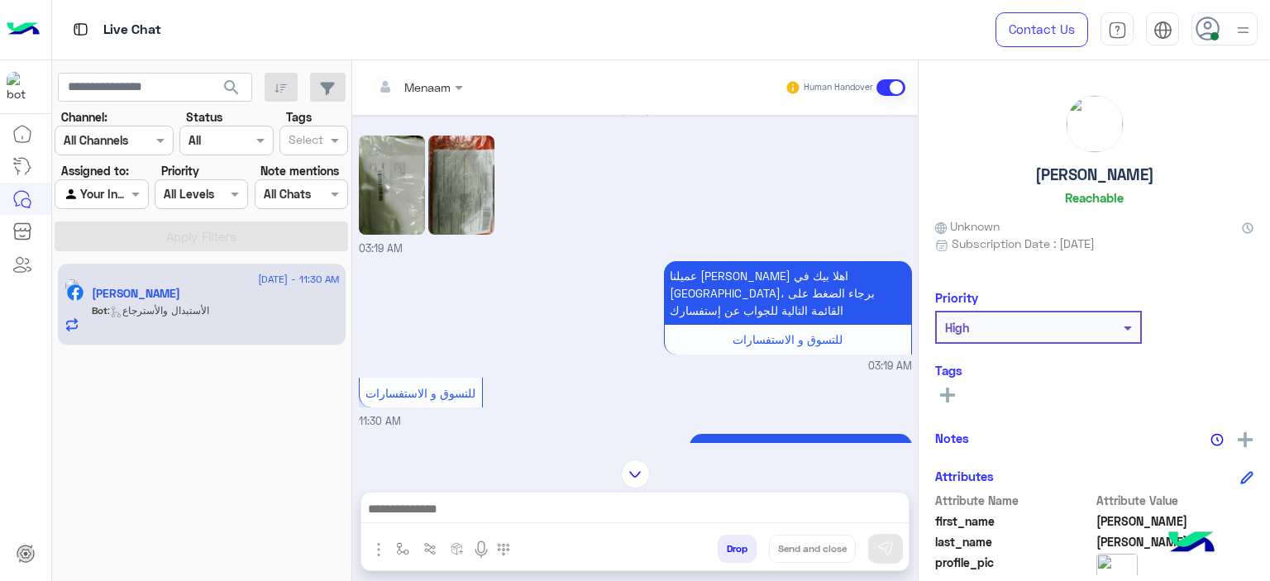
click at [401, 224] on img at bounding box center [392, 185] width 66 height 99
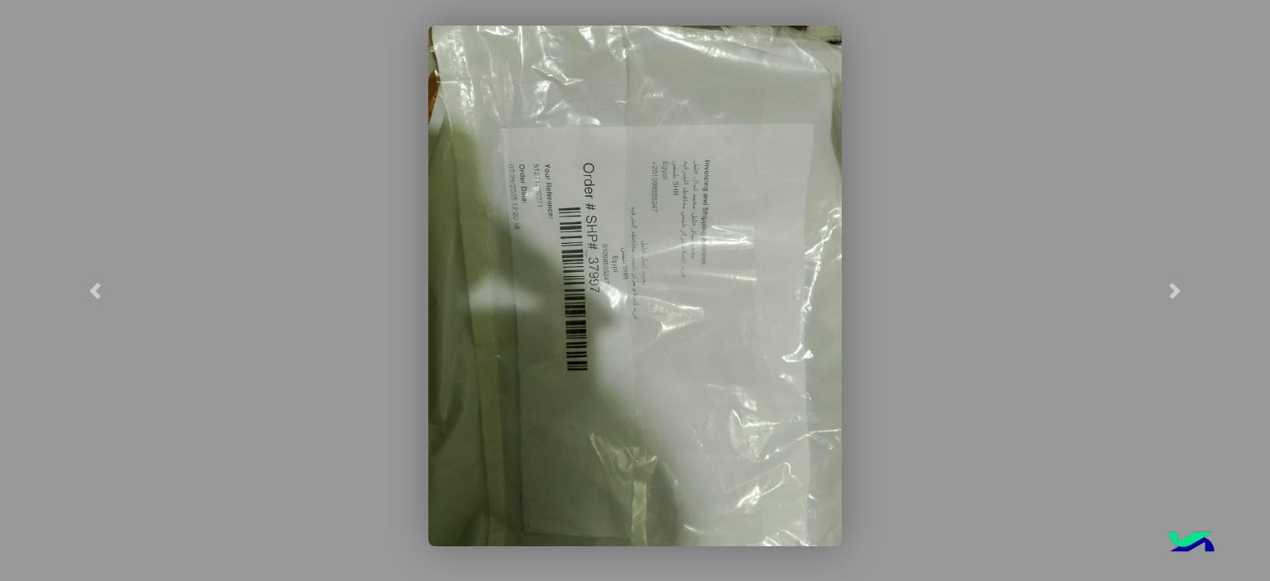
click at [554, 229] on img at bounding box center [634, 286] width 413 height 521
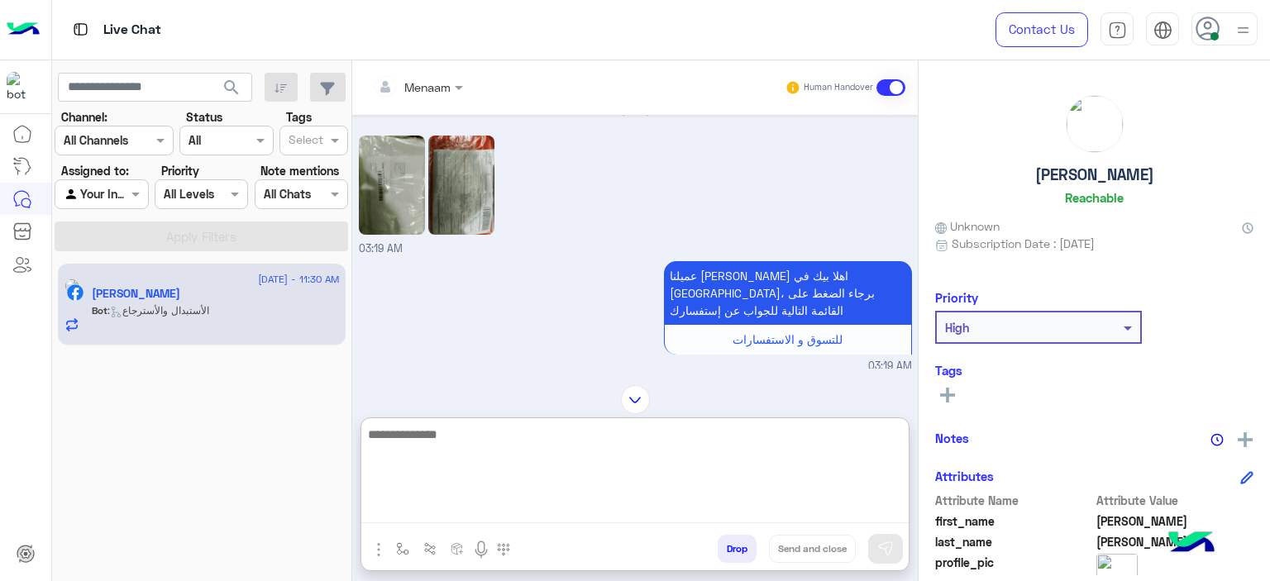
click at [561, 509] on textarea at bounding box center [634, 473] width 547 height 99
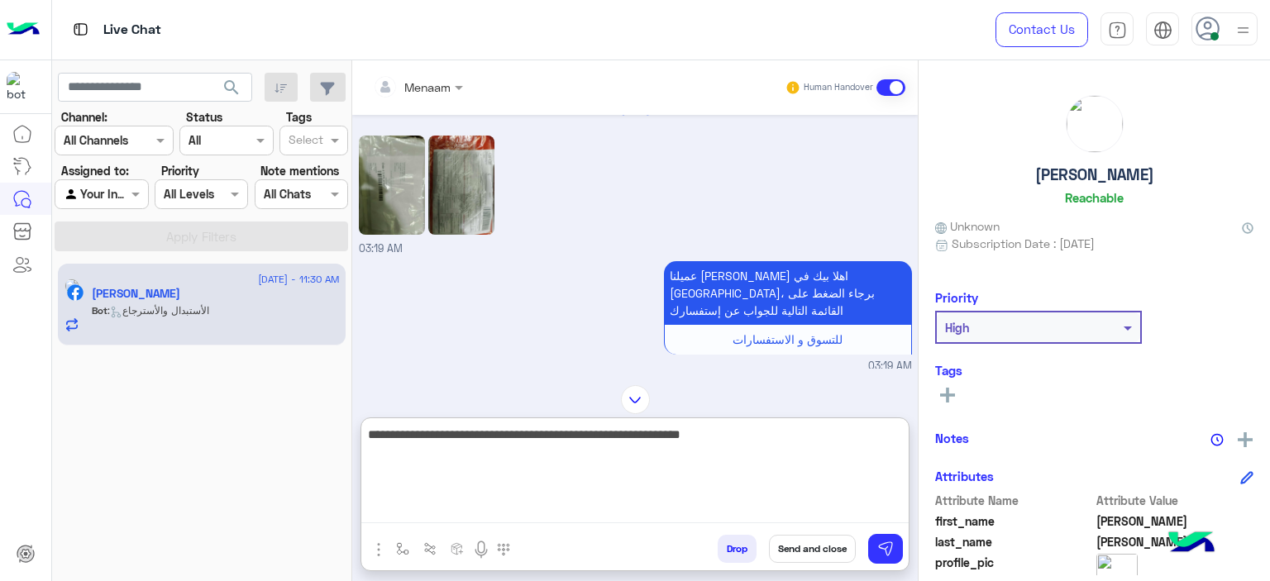
type textarea "**********"
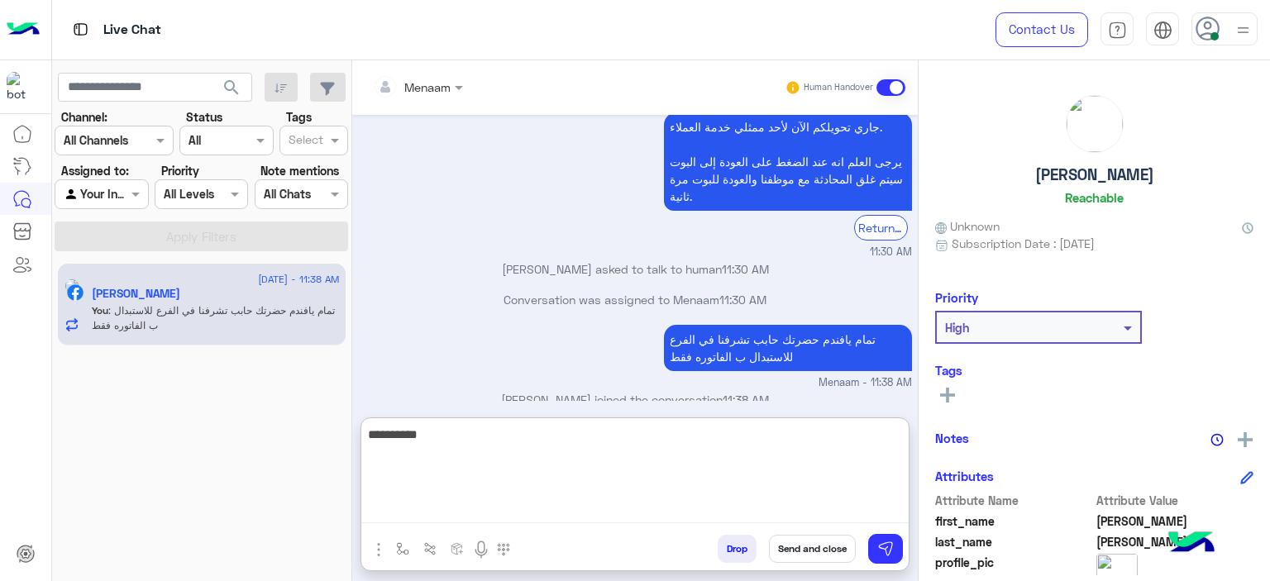
scroll to position [3851, 0]
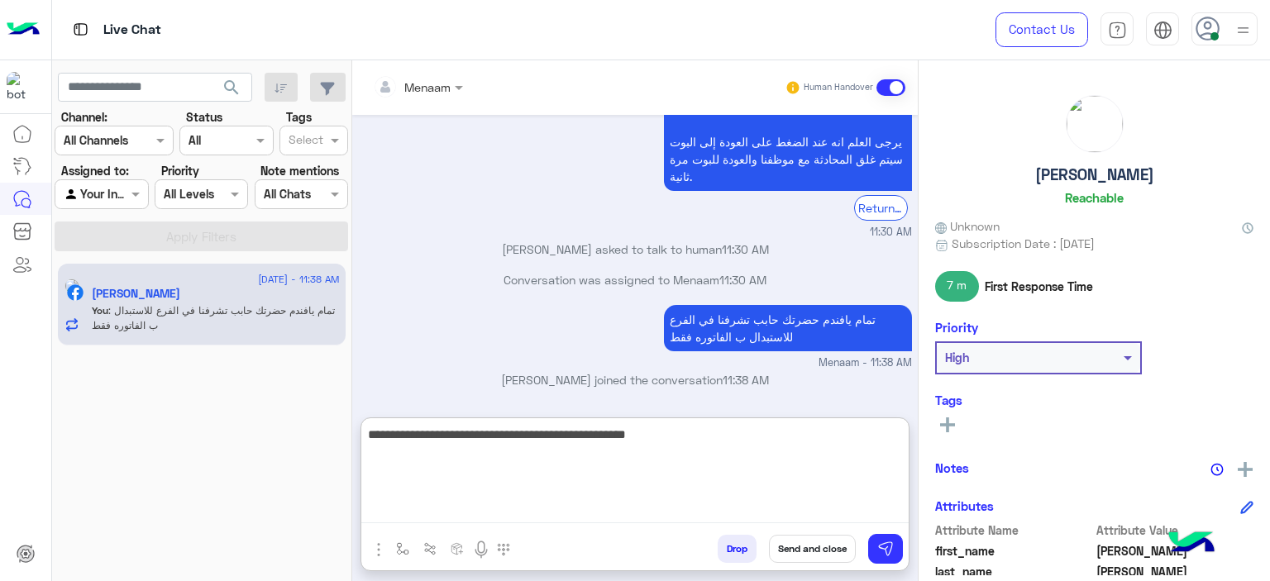
type textarea "**********"
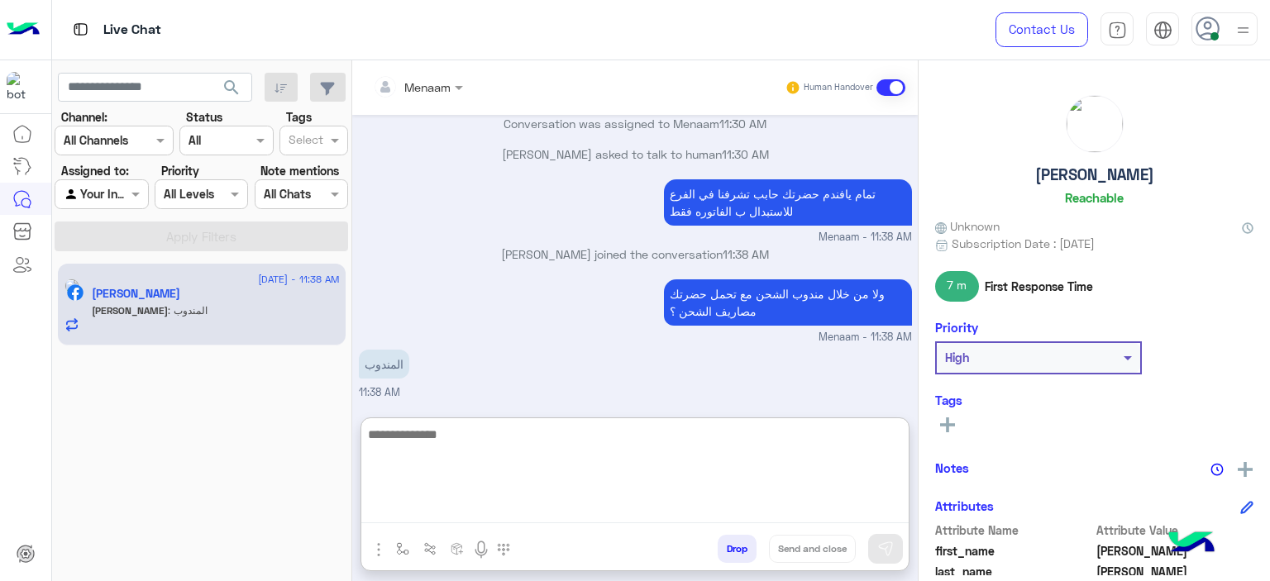
scroll to position [3976, 0]
click at [418, 442] on textarea at bounding box center [634, 473] width 547 height 99
paste textarea "**********"
type textarea "**********"
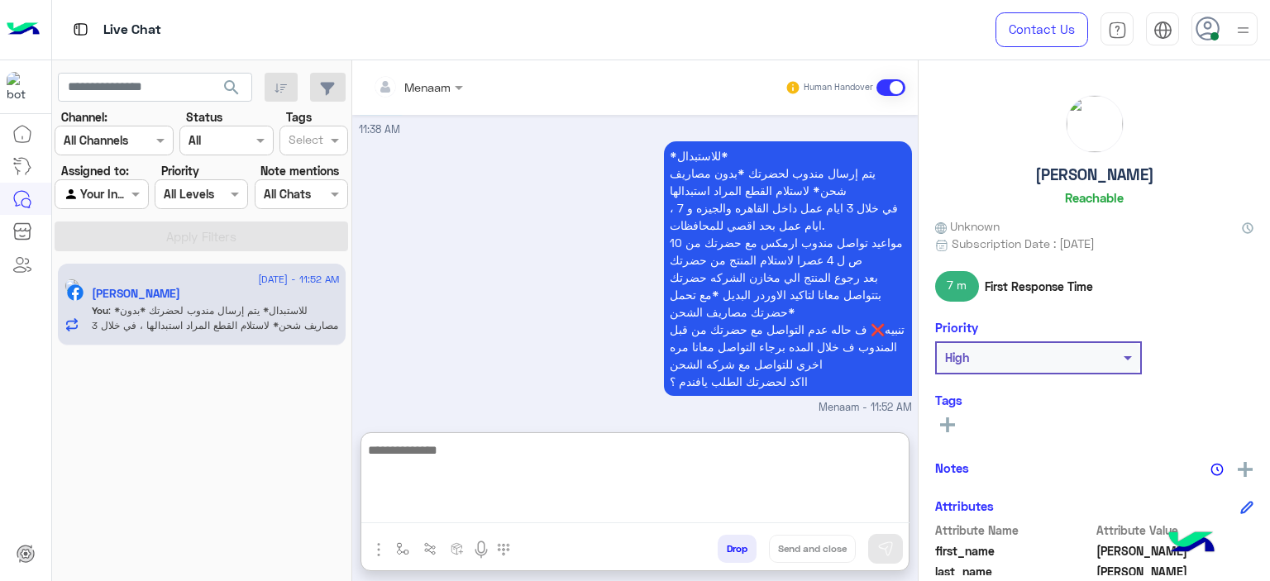
scroll to position [4254, 0]
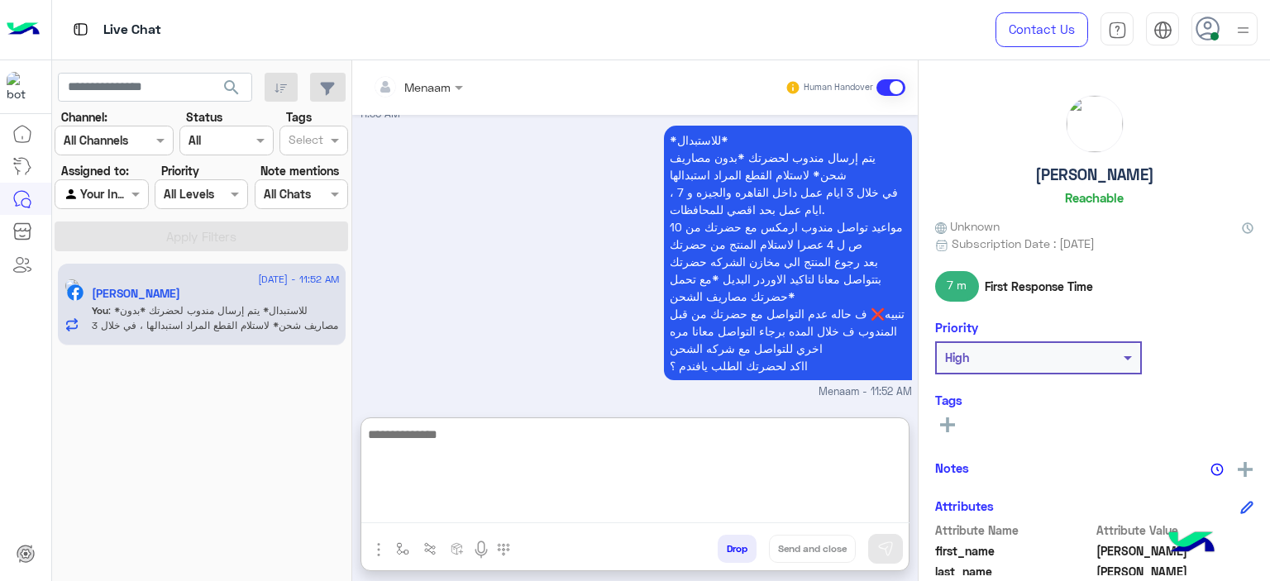
click at [410, 443] on textarea at bounding box center [635, 473] width 548 height 99
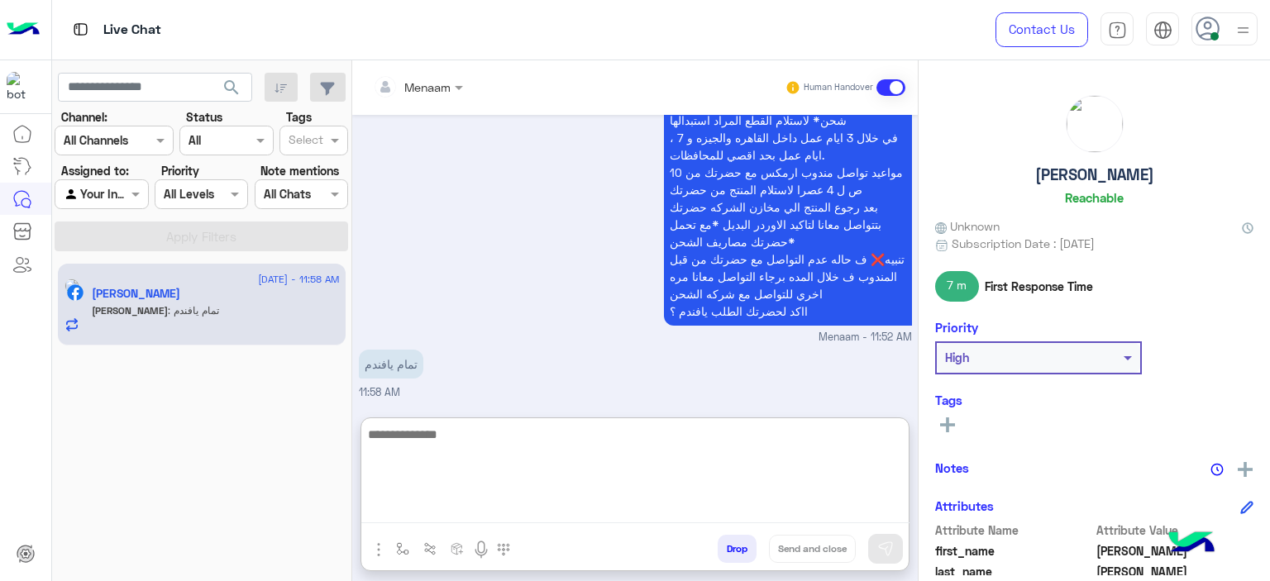
click at [478, 430] on textarea at bounding box center [635, 473] width 548 height 99
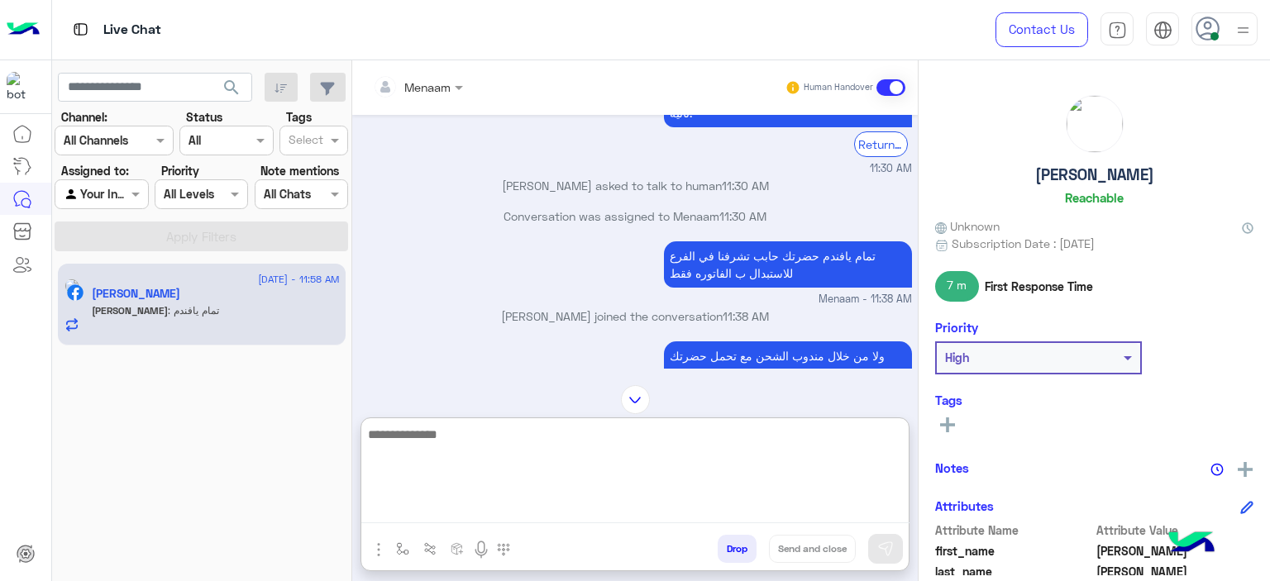
scroll to position [4062, 0]
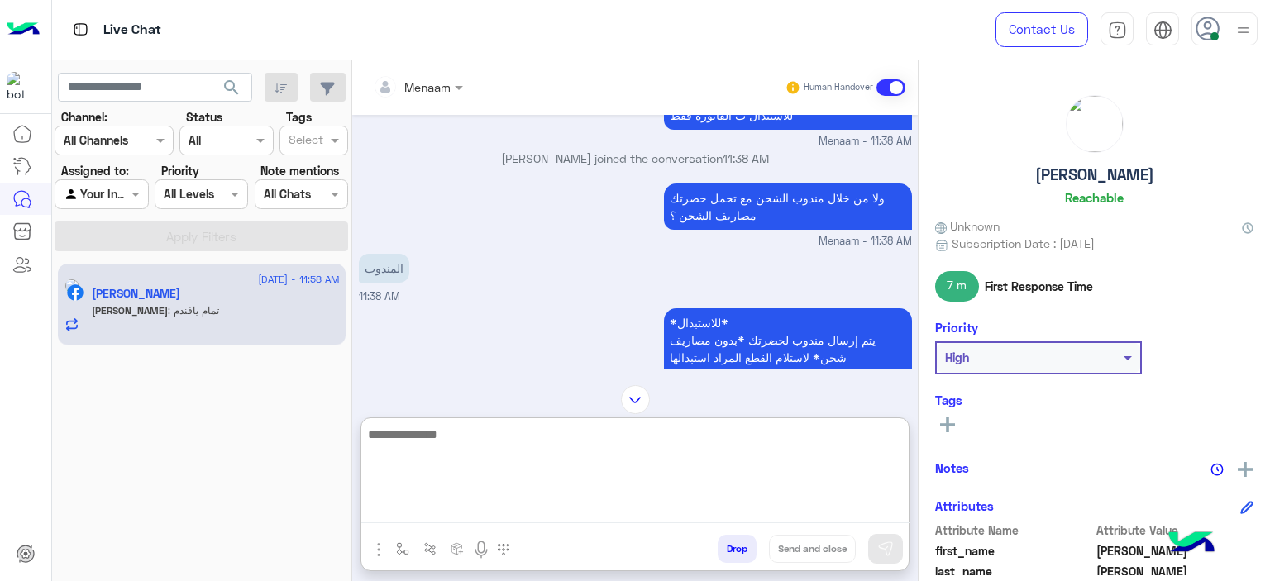
click at [462, 448] on textarea at bounding box center [635, 473] width 548 height 99
type textarea "**********"
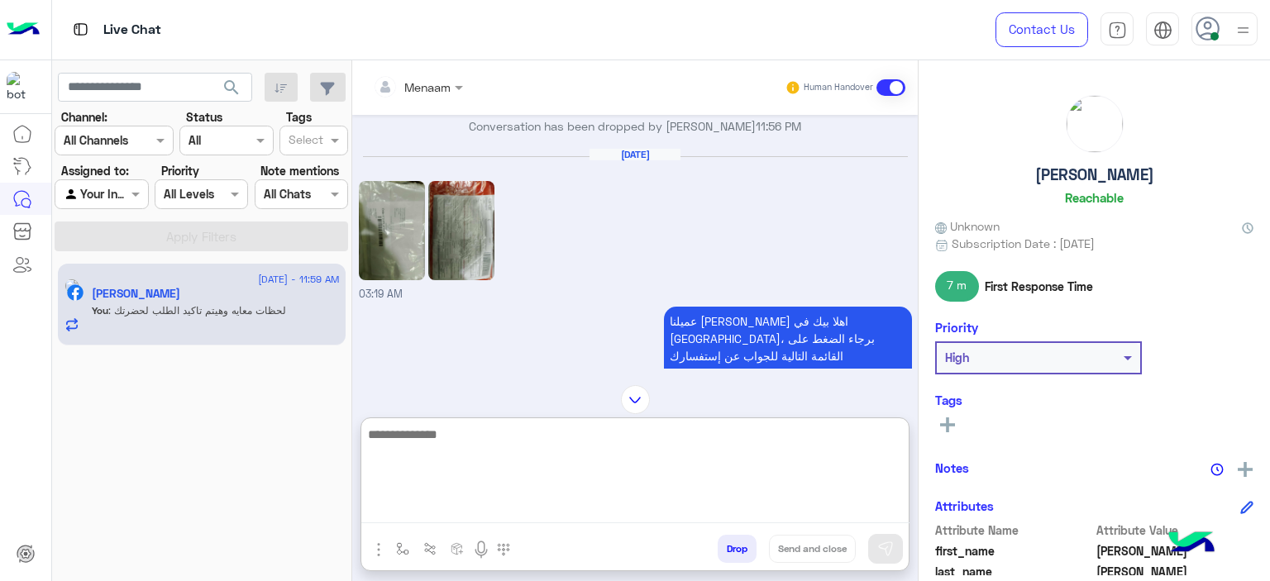
scroll to position [2625, 0]
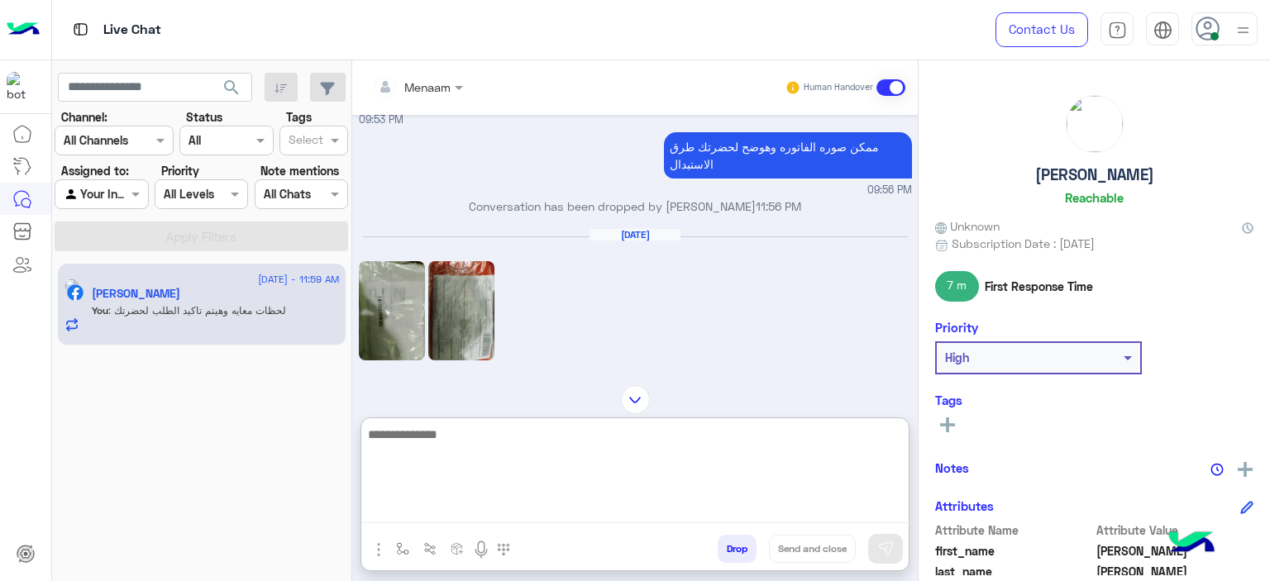
click at [486, 443] on textarea at bounding box center [635, 473] width 548 height 99
paste textarea "**********"
type textarea "**********"
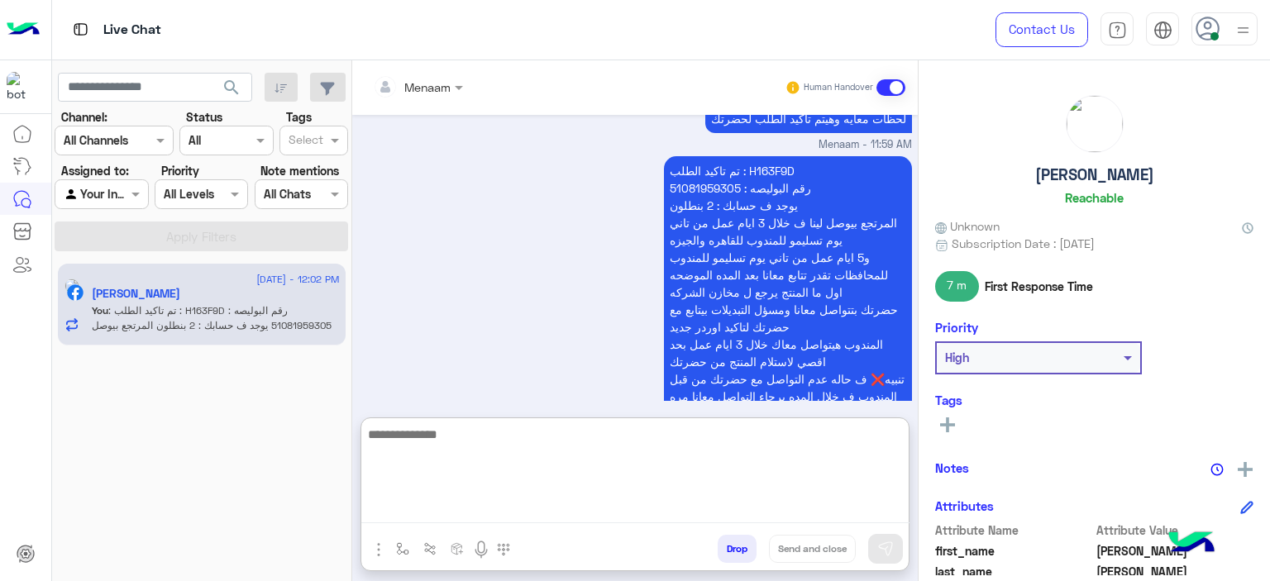
scroll to position [4650, 0]
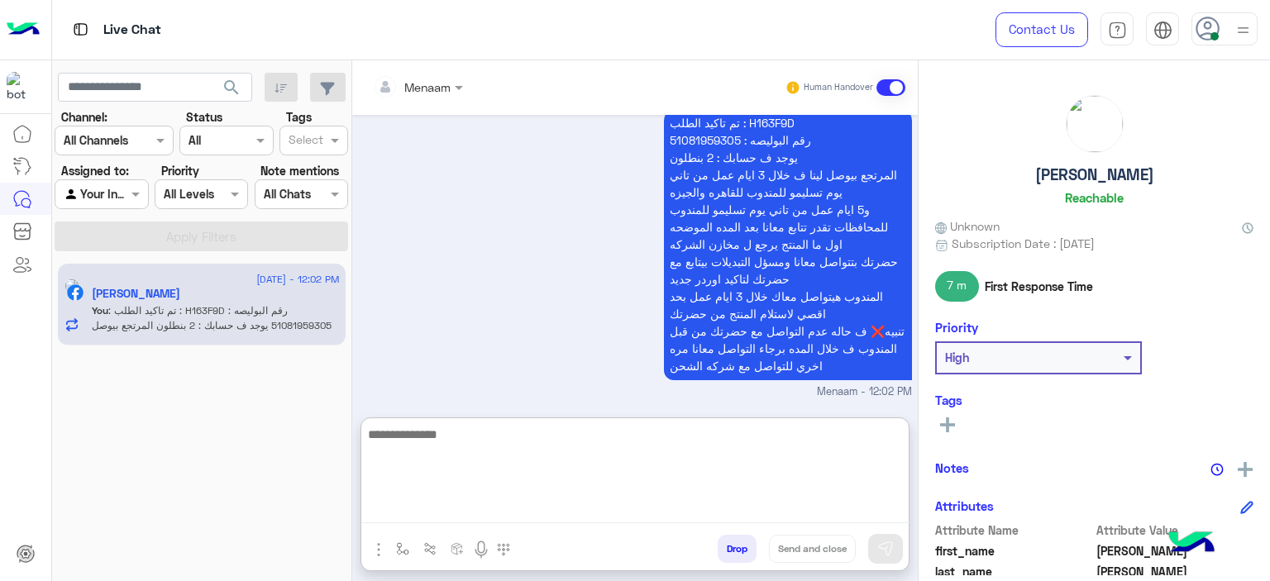
click at [691, 150] on p "تم تاكيد الطلب : H163F9D رقم البوليصه : 51081959305 يوجد ف حسابك : 2 بنطلون الم…" at bounding box center [788, 244] width 248 height 272
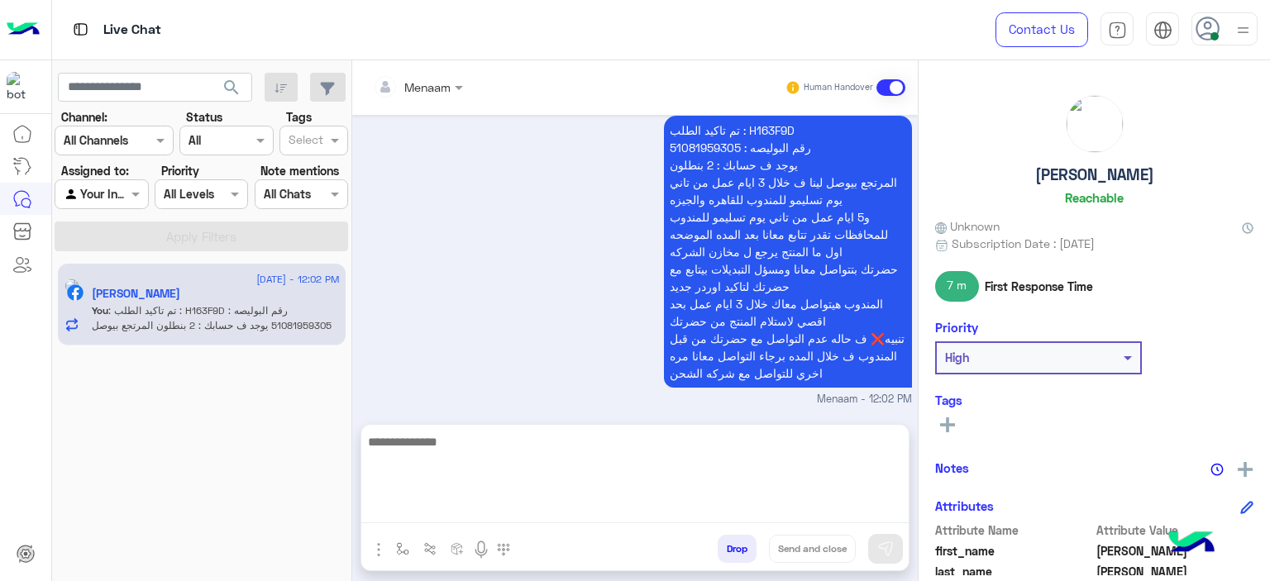
scroll to position [4583, 0]
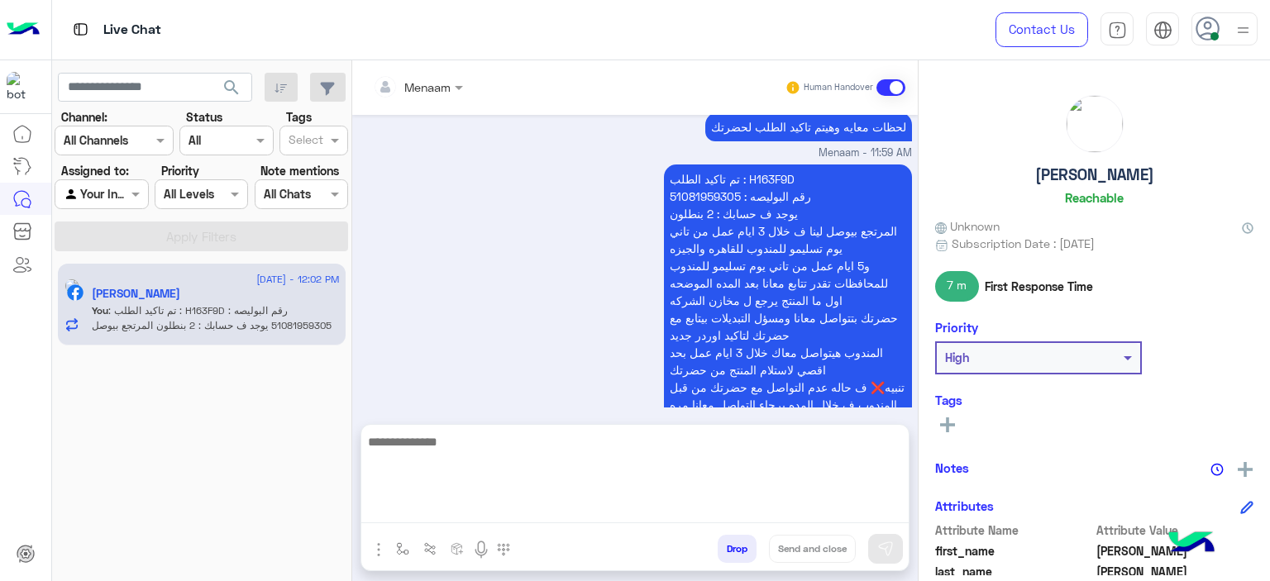
click at [691, 150] on div "لحظات معايه وهيتم تاكيد الطلب لحضرتك Menaam - 11:59 AM" at bounding box center [635, 134] width 553 height 53
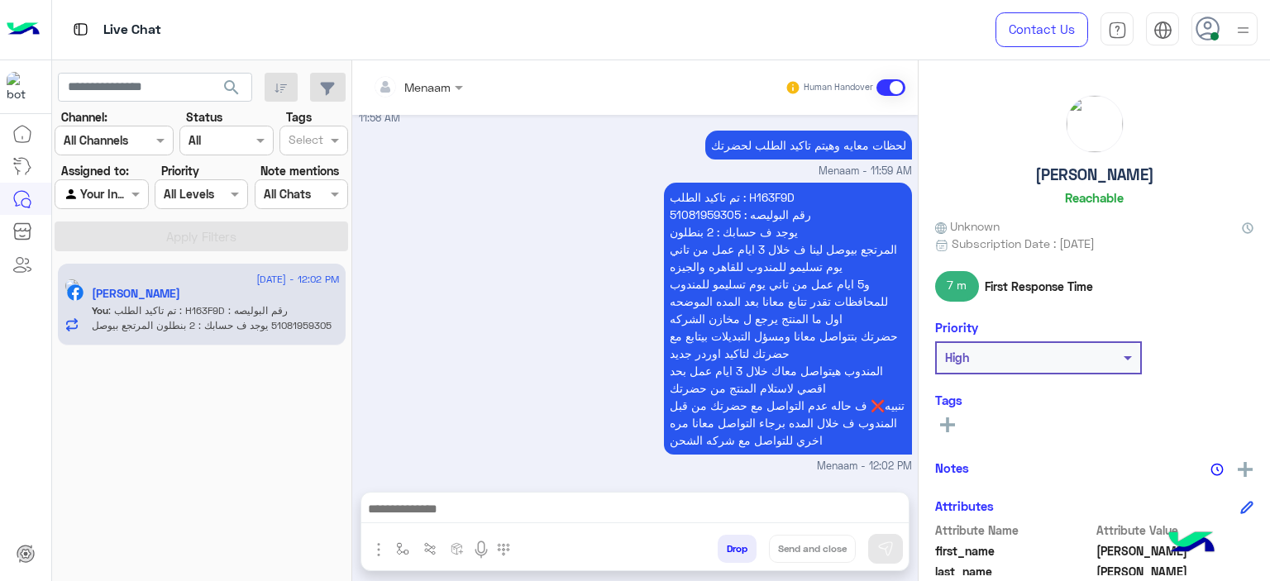
click at [698, 217] on p "تم تاكيد الطلب : H163F9D رقم البوليصه : 51081959305 يوجد ف حسابك : 2 بنطلون الم…" at bounding box center [788, 319] width 248 height 272
copy p "51081959305"
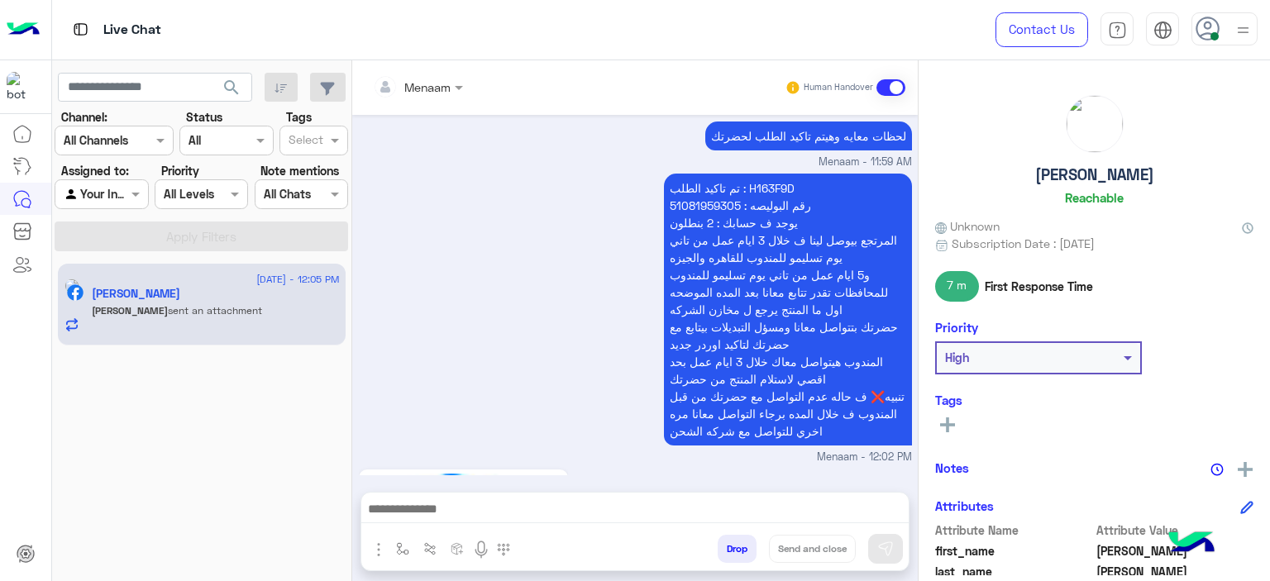
scroll to position [4818, 0]
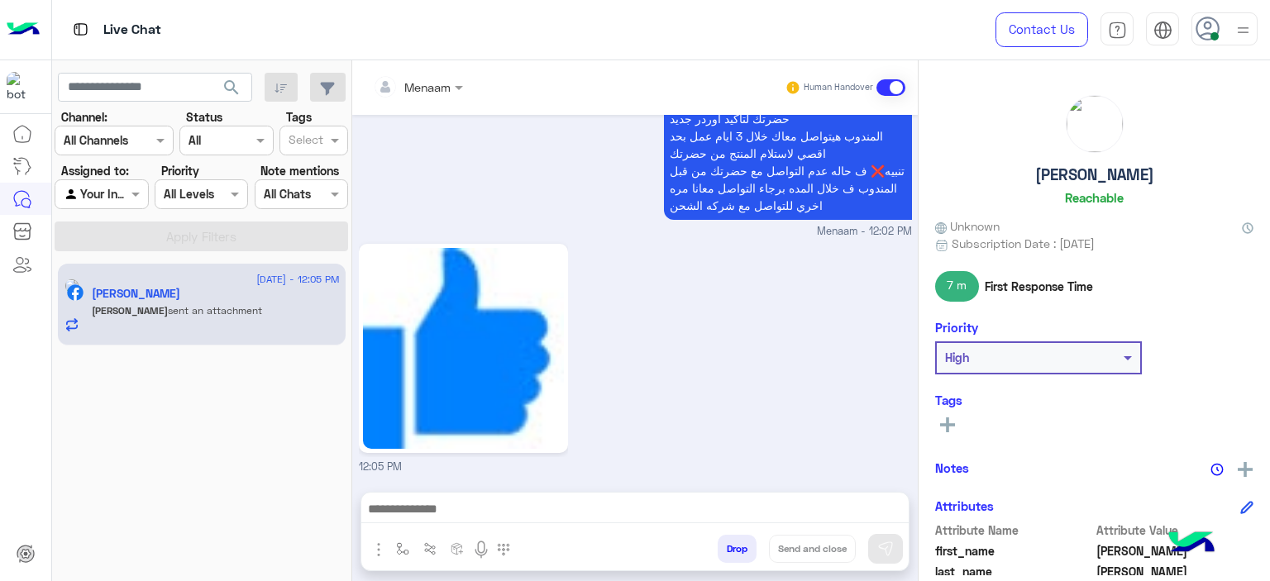
click at [552, 499] on textarea at bounding box center [635, 511] width 548 height 25
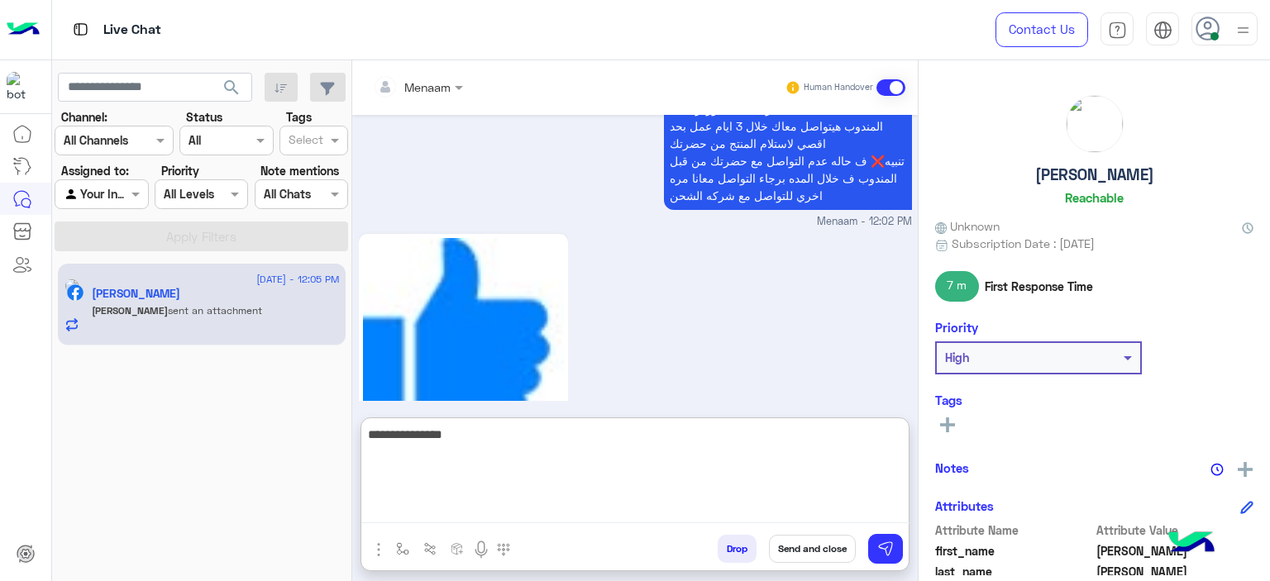
type textarea "**********"
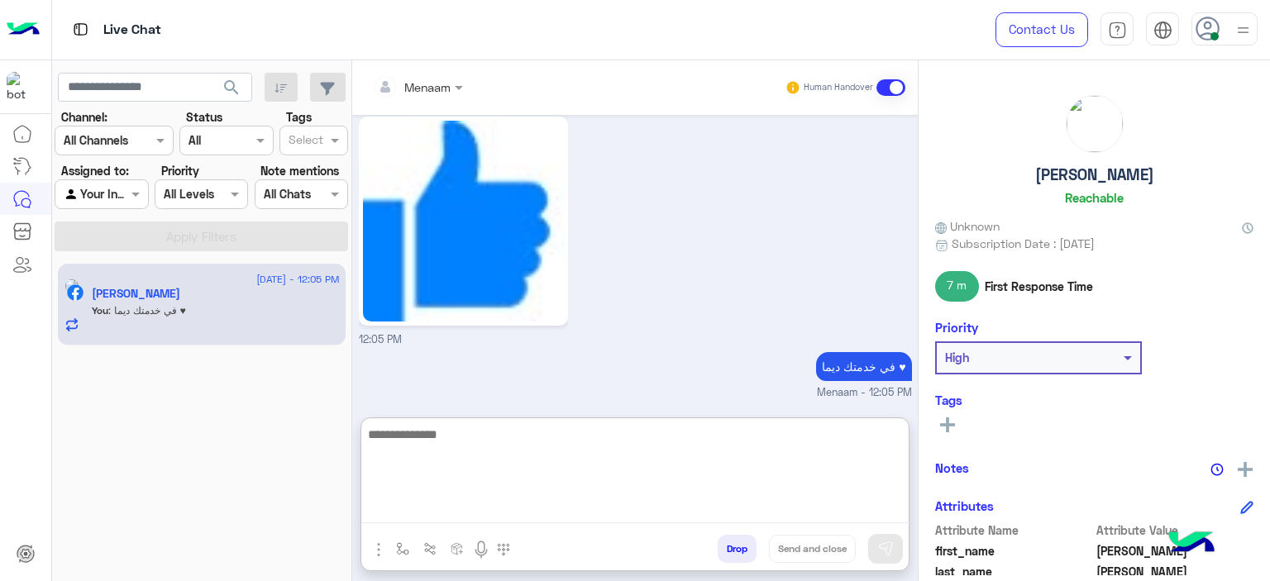
click at [729, 559] on button "Drop" at bounding box center [737, 549] width 39 height 28
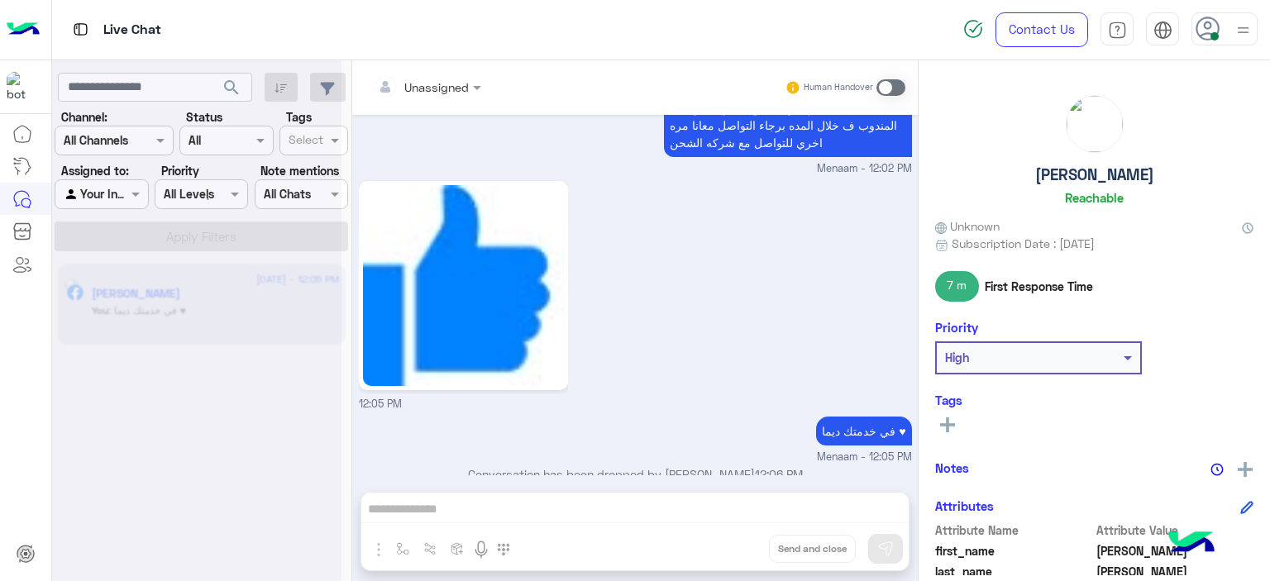
scroll to position [4901, 0]
